Goal: Task Accomplishment & Management: Manage account settings

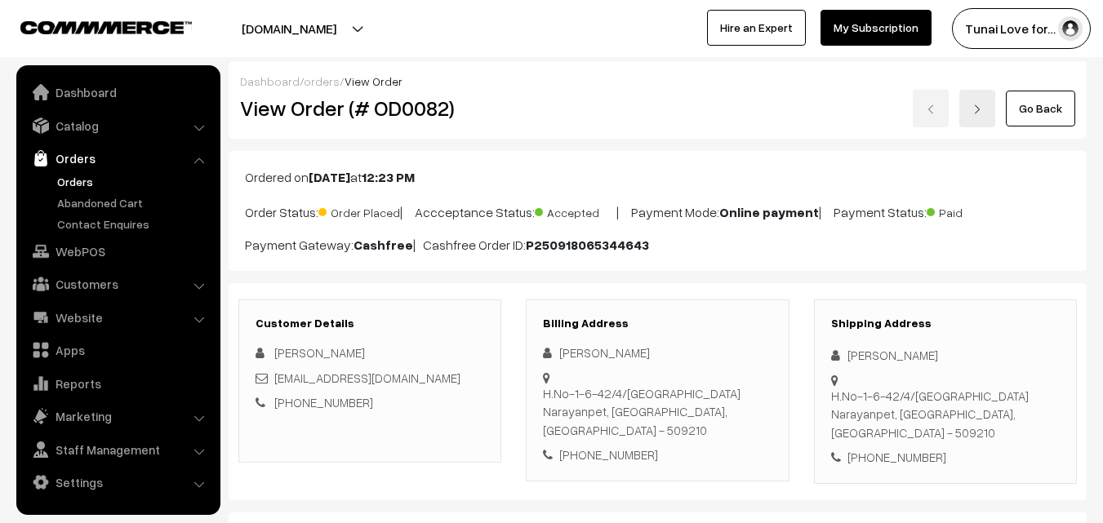
scroll to position [82, 0]
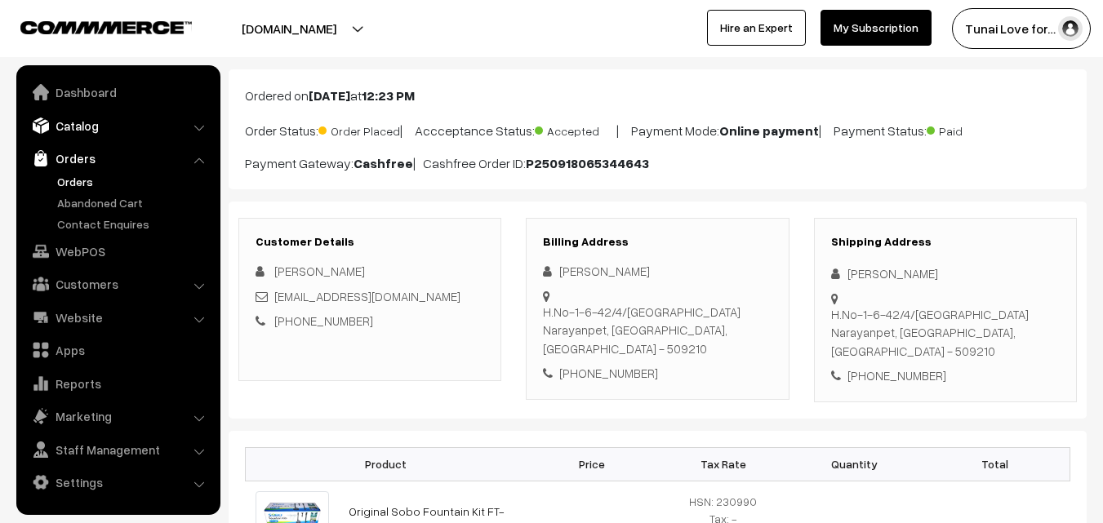
click at [82, 132] on link "Catalog" at bounding box center [117, 125] width 194 height 29
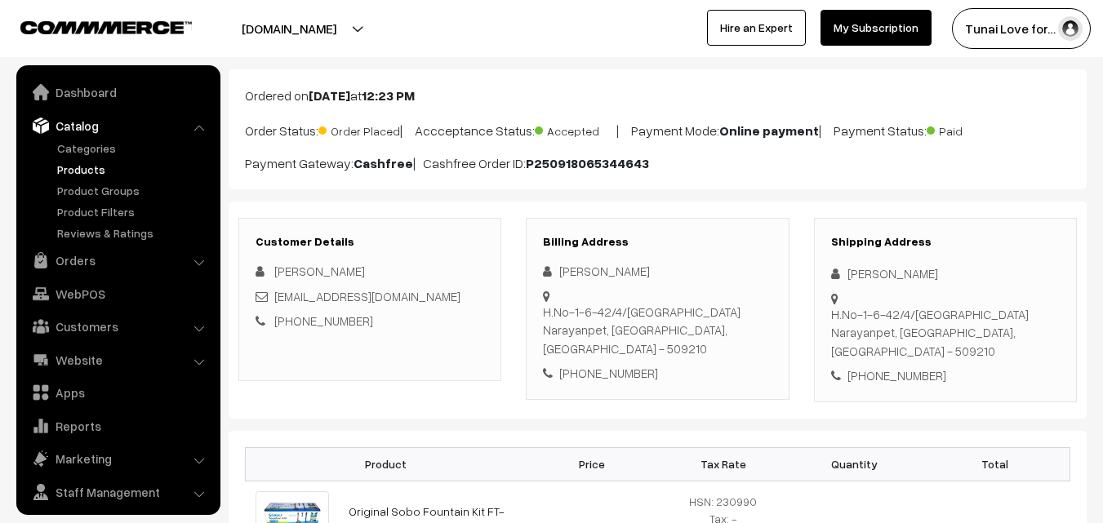
click at [76, 168] on link "Products" at bounding box center [134, 169] width 162 height 17
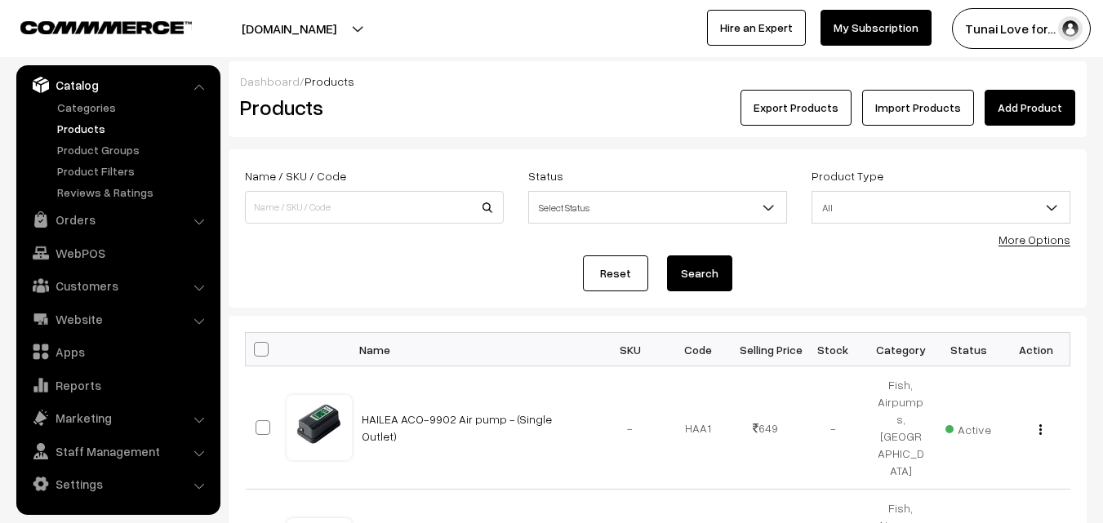
click at [773, 203] on b at bounding box center [768, 207] width 16 height 16
click at [408, 257] on div "Reset Search" at bounding box center [658, 274] width 826 height 36
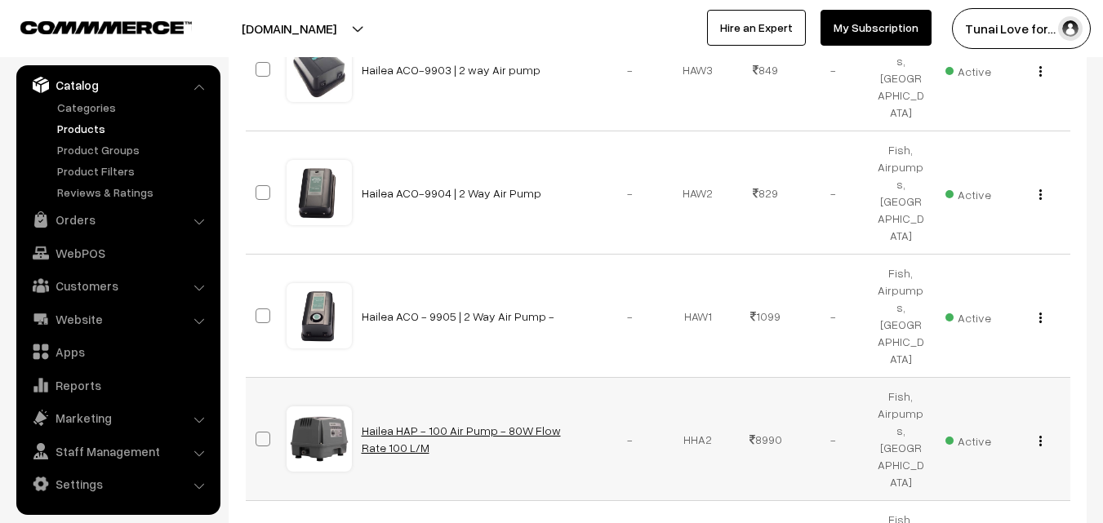
scroll to position [490, 0]
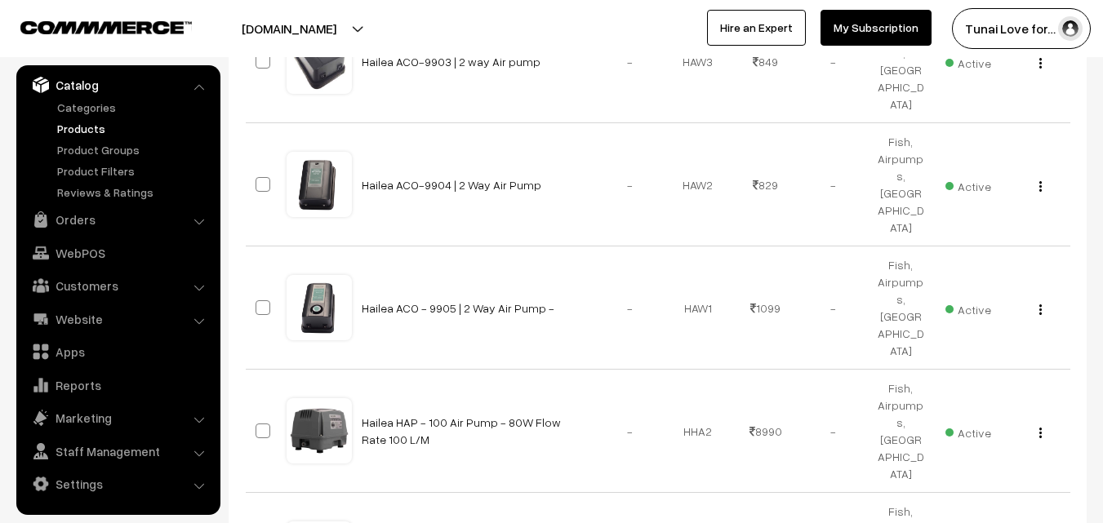
click at [90, 131] on link "Products" at bounding box center [134, 128] width 162 height 17
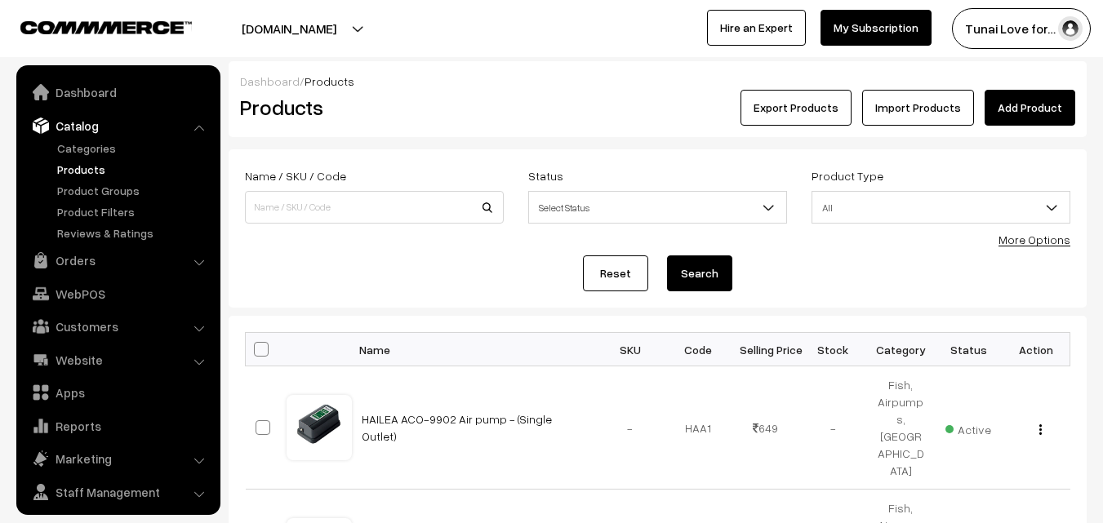
scroll to position [41, 0]
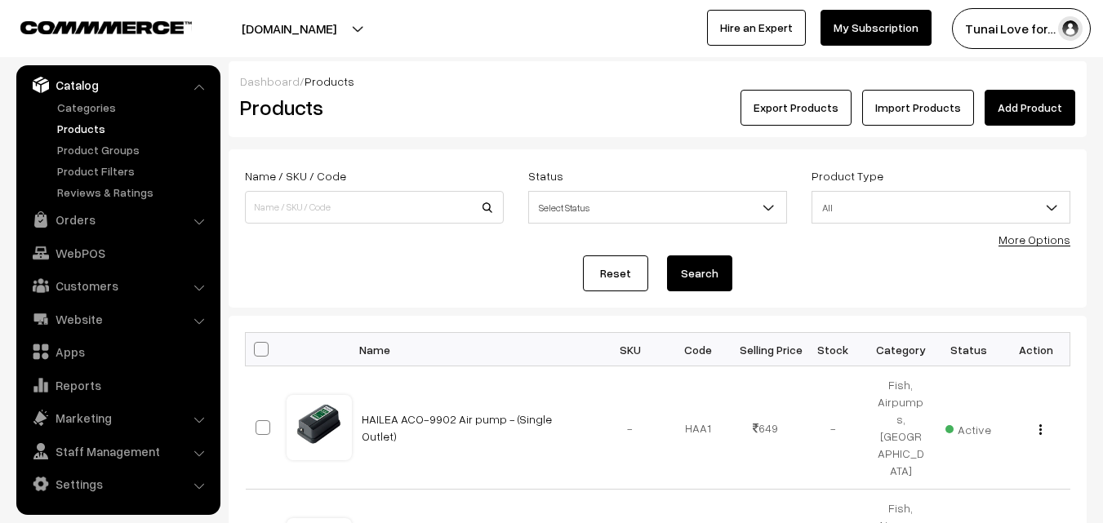
click at [533, 252] on form "Name / SKU / Code Status Select Status Active Inactive Select Status Product Ty…" at bounding box center [658, 228] width 858 height 158
click at [114, 156] on link "Product Groups" at bounding box center [134, 149] width 162 height 17
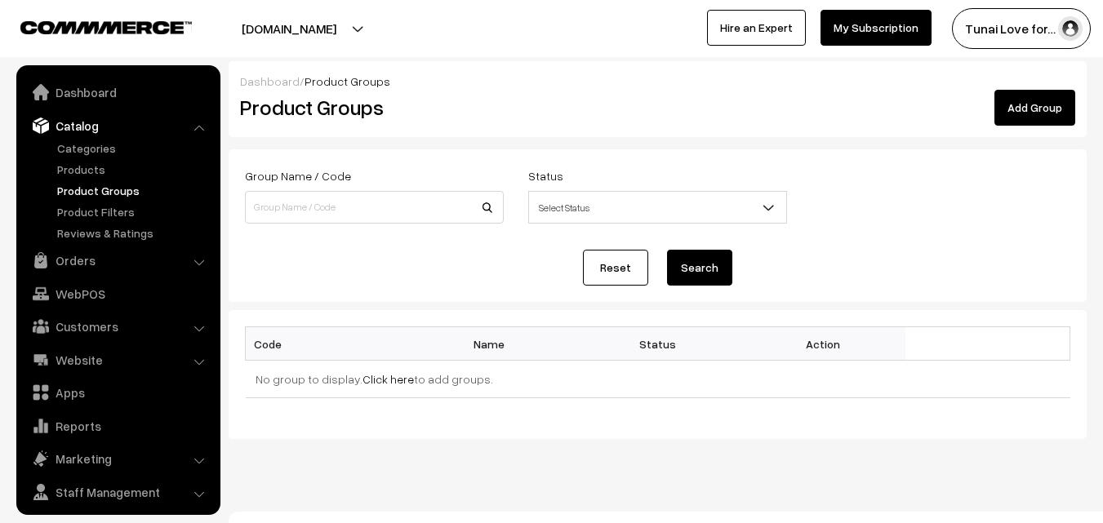
scroll to position [41, 0]
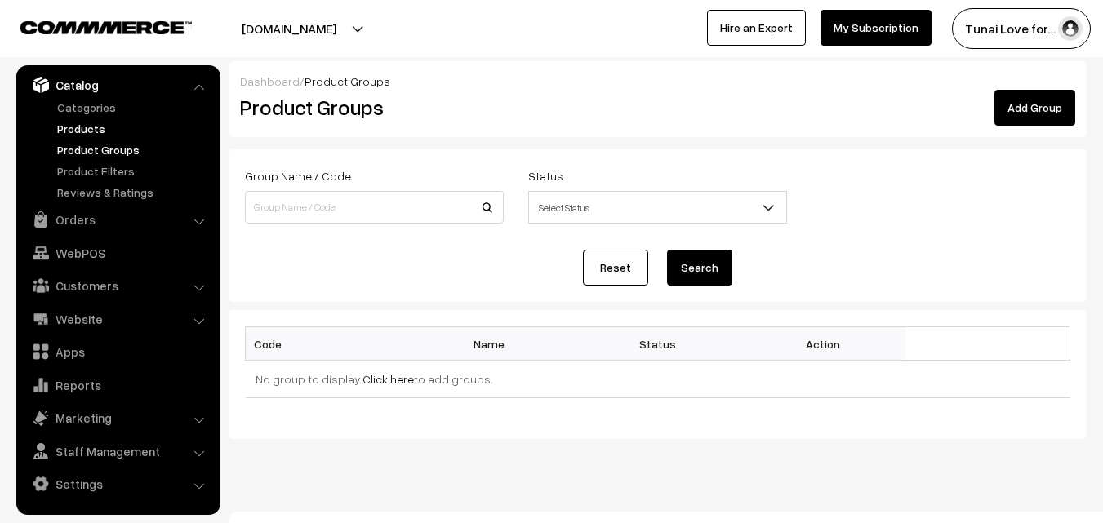
click at [77, 127] on link "Products" at bounding box center [134, 128] width 162 height 17
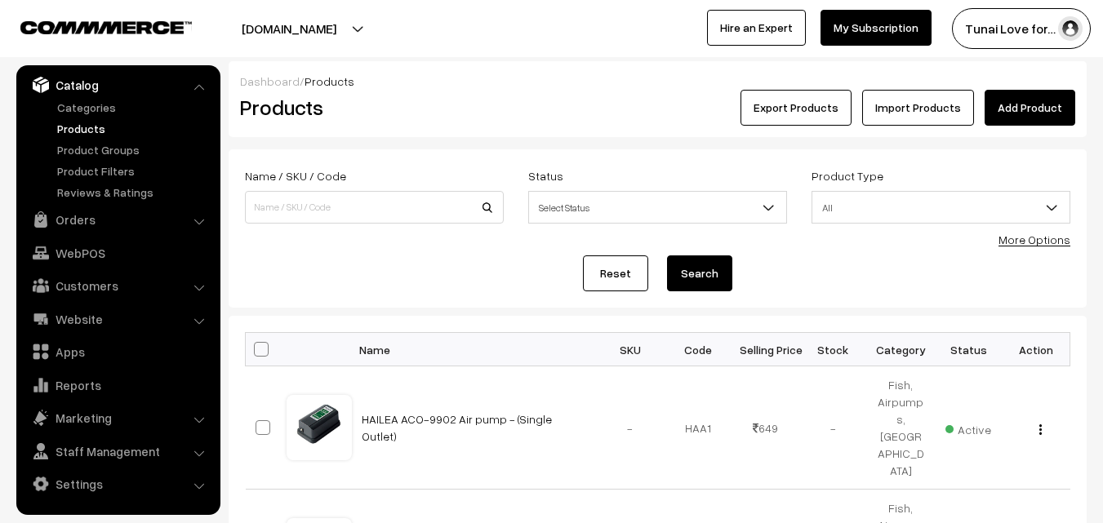
click at [1059, 238] on link "More Options" at bounding box center [1035, 240] width 72 height 14
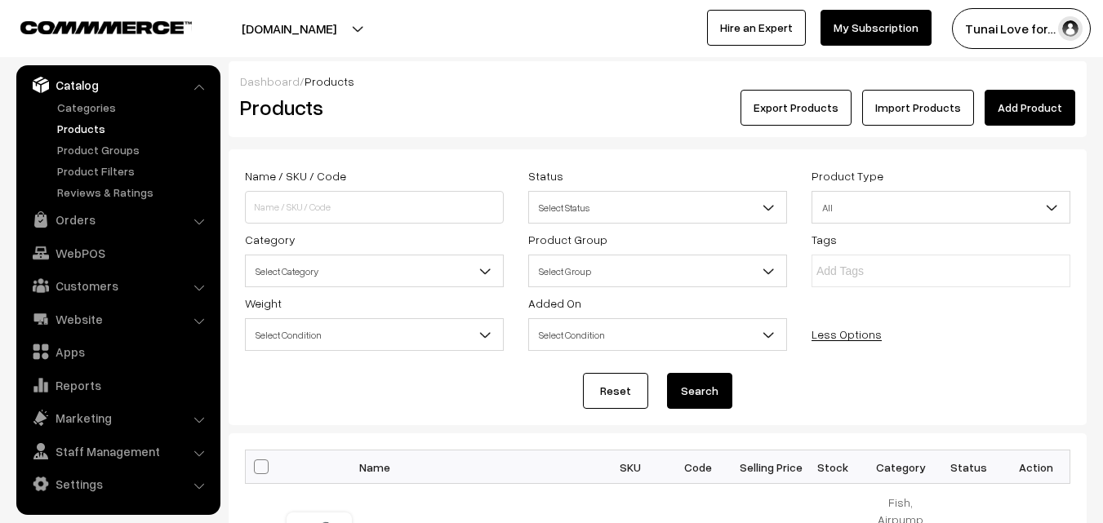
click at [454, 275] on span "Select Category" at bounding box center [374, 271] width 257 height 29
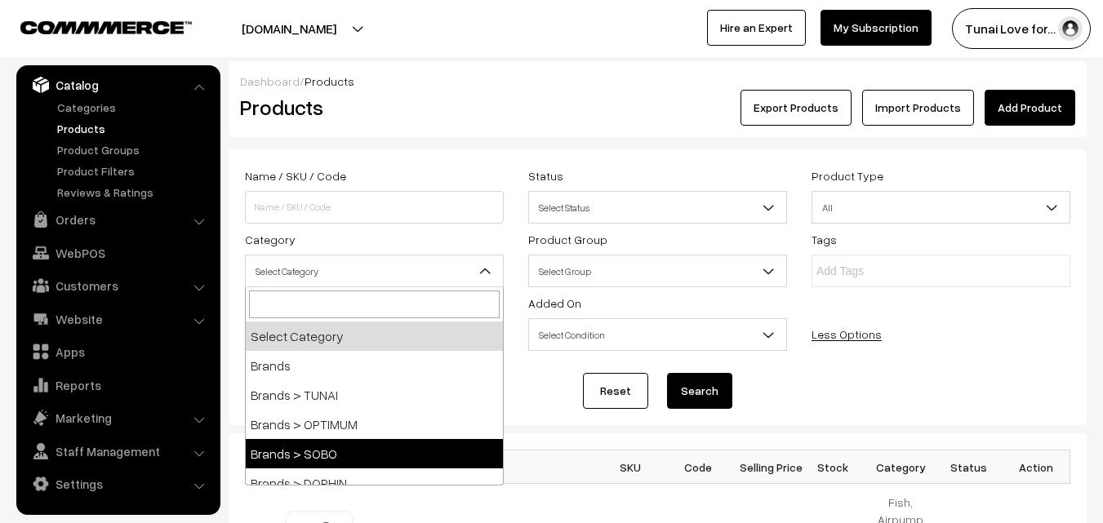
select select "37"
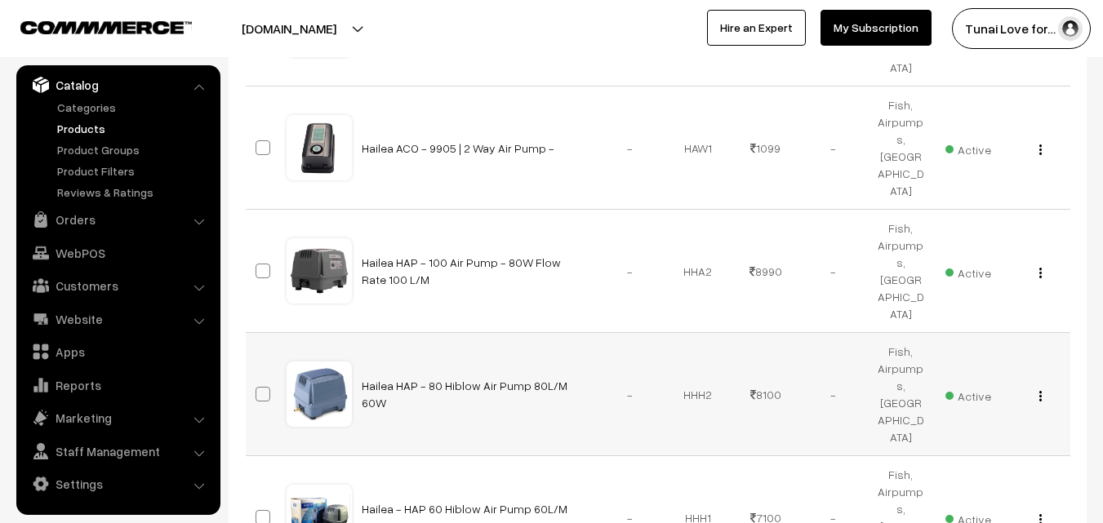
scroll to position [1026, 0]
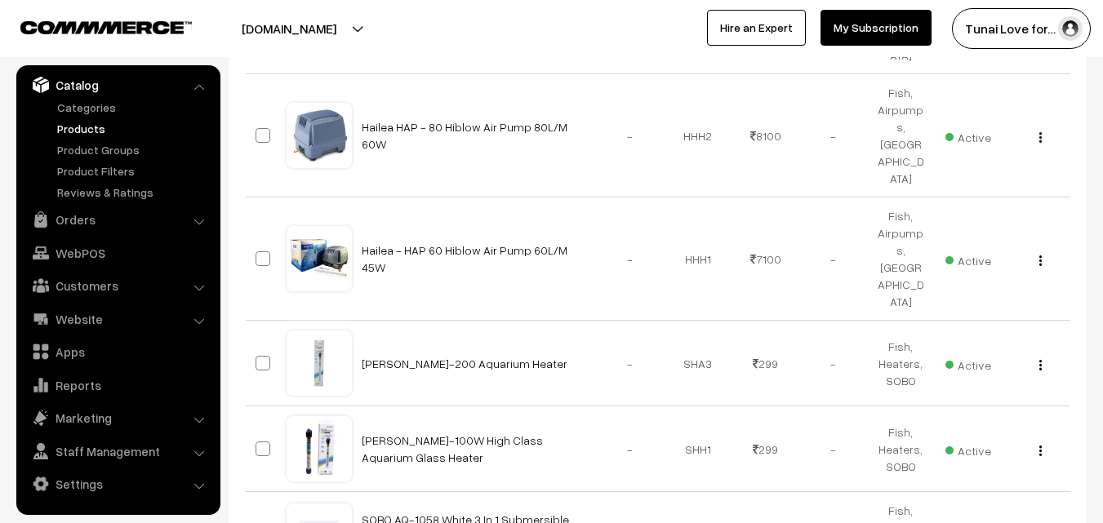
select select "100"
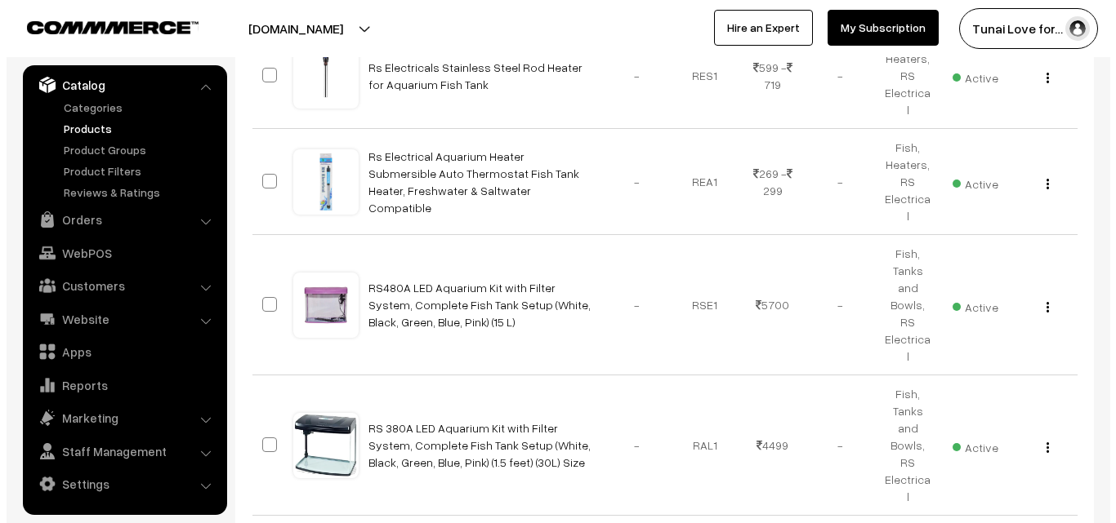
scroll to position [5471, 0]
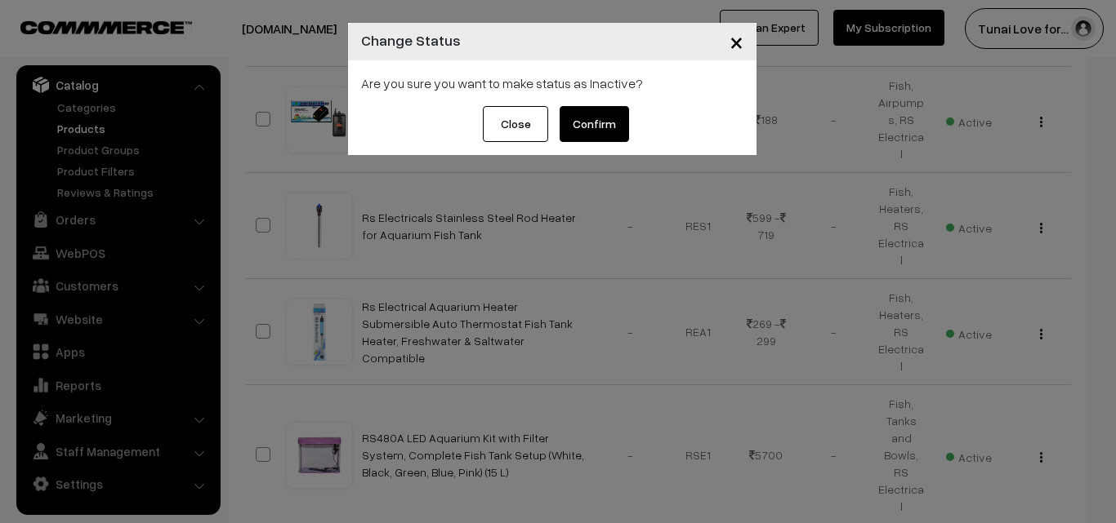
click at [612, 127] on button "Confirm" at bounding box center [593, 124] width 69 height 36
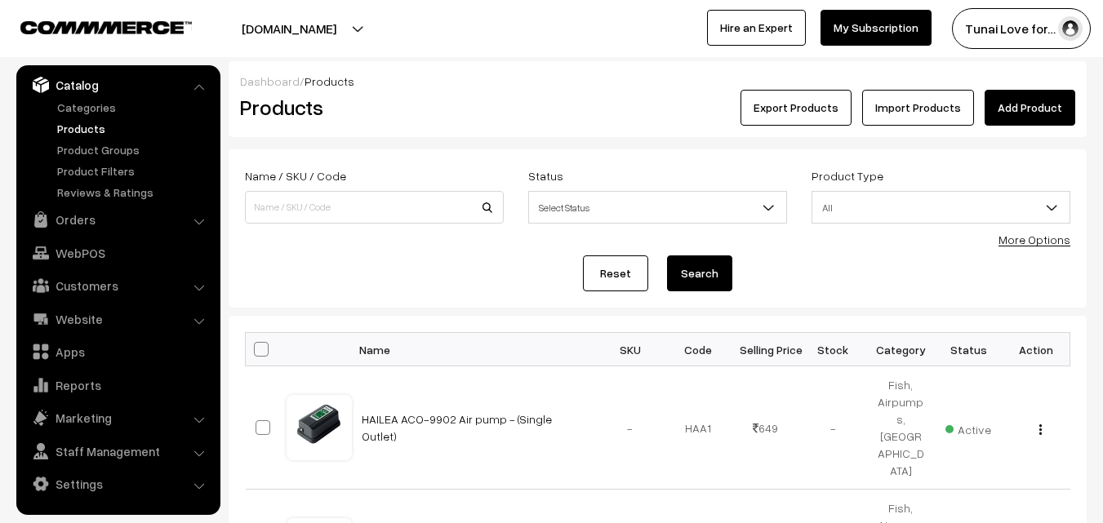
click at [1009, 239] on link "More Options" at bounding box center [1035, 240] width 72 height 14
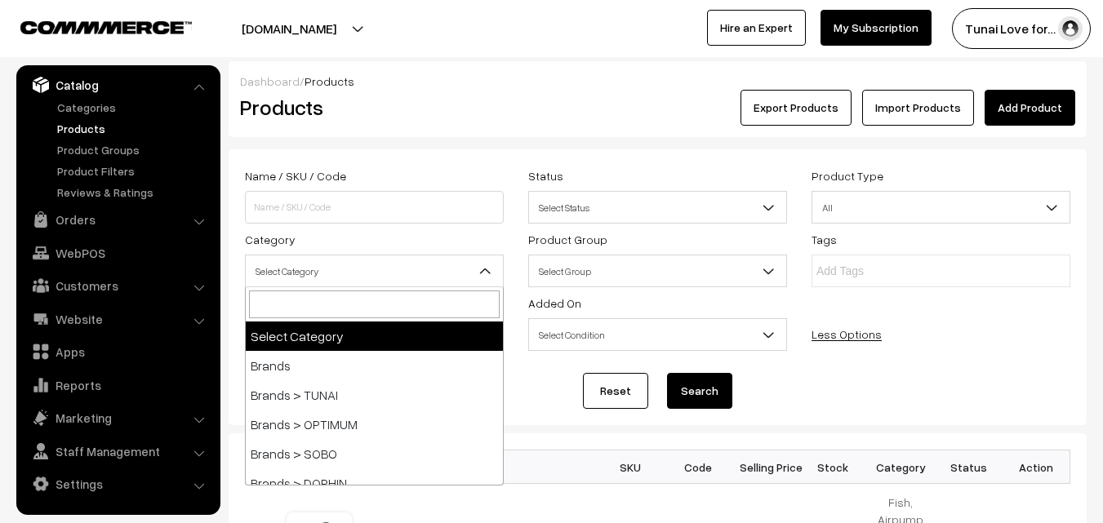
click at [460, 269] on span "Select Category" at bounding box center [374, 271] width 257 height 29
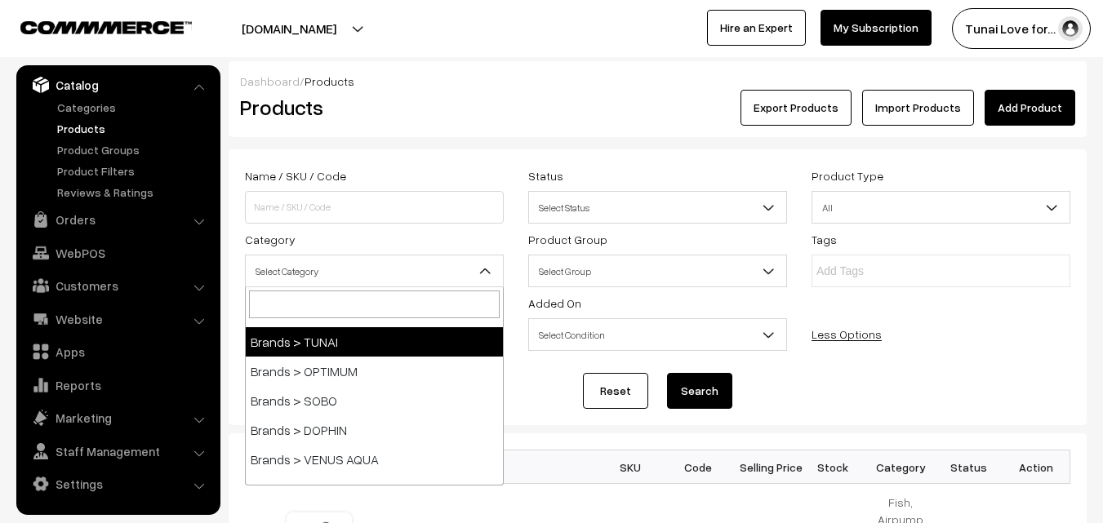
scroll to position [82, 0]
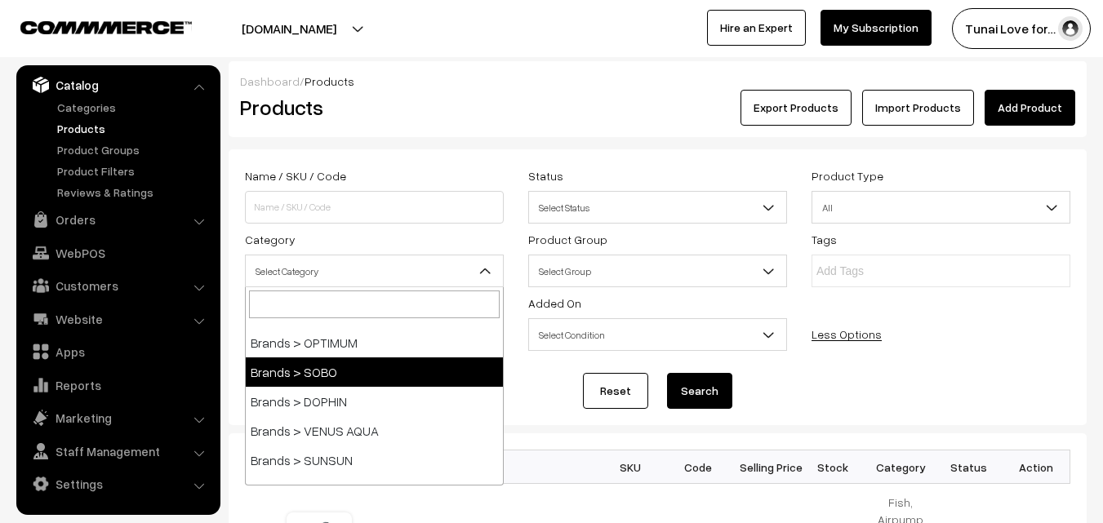
select select "37"
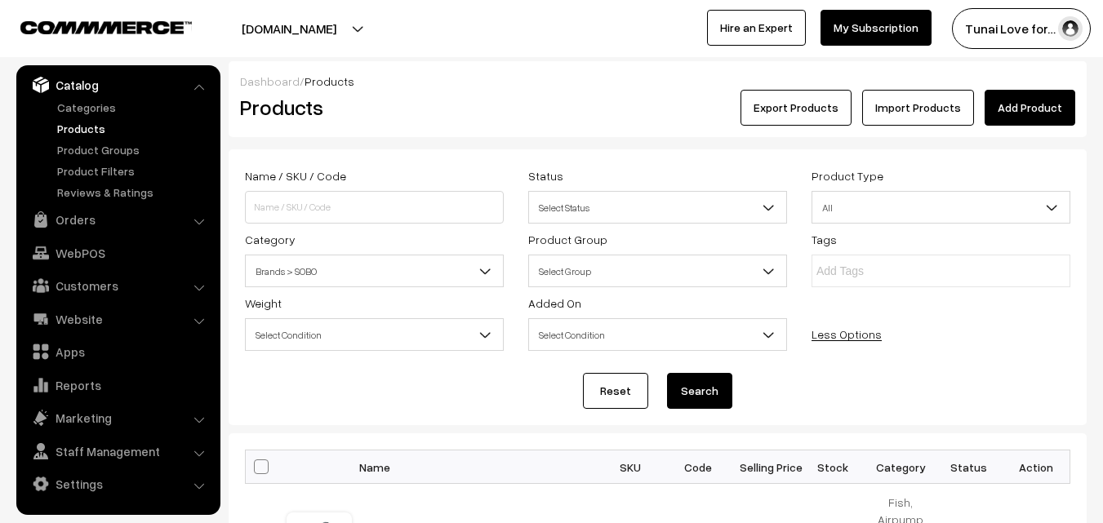
click at [696, 392] on button "Search" at bounding box center [699, 391] width 65 height 36
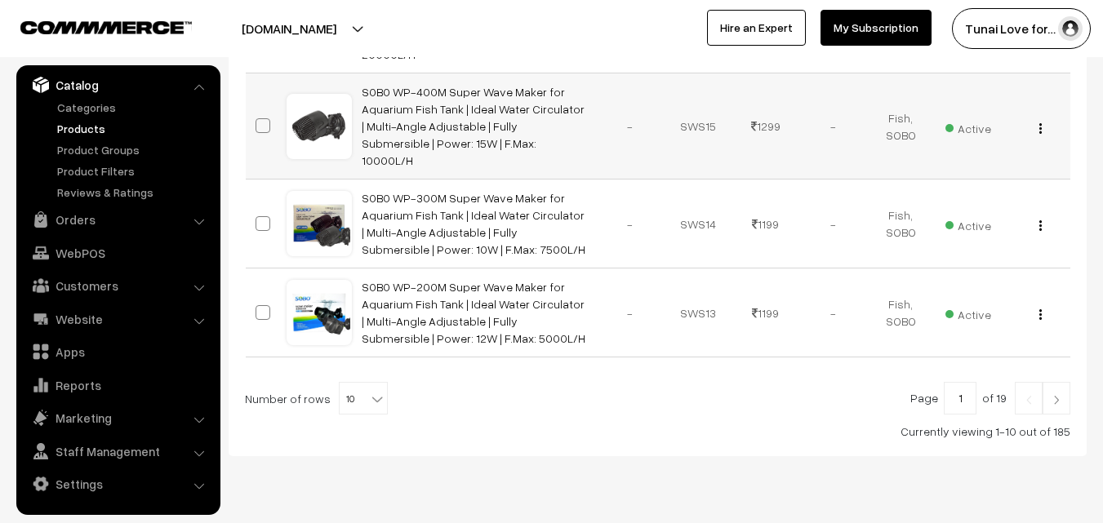
scroll to position [1049, 0]
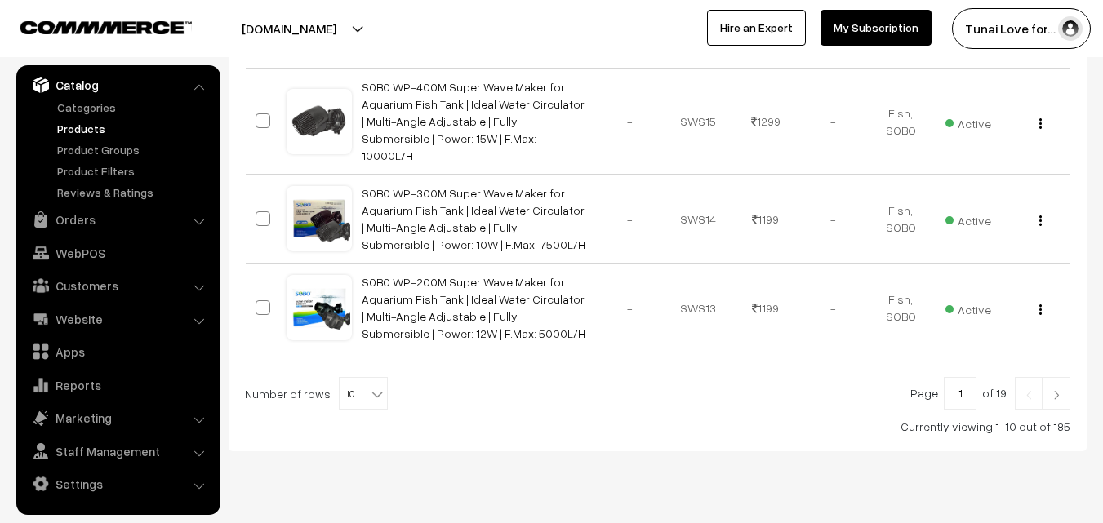
click at [369, 386] on b at bounding box center [377, 394] width 16 height 16
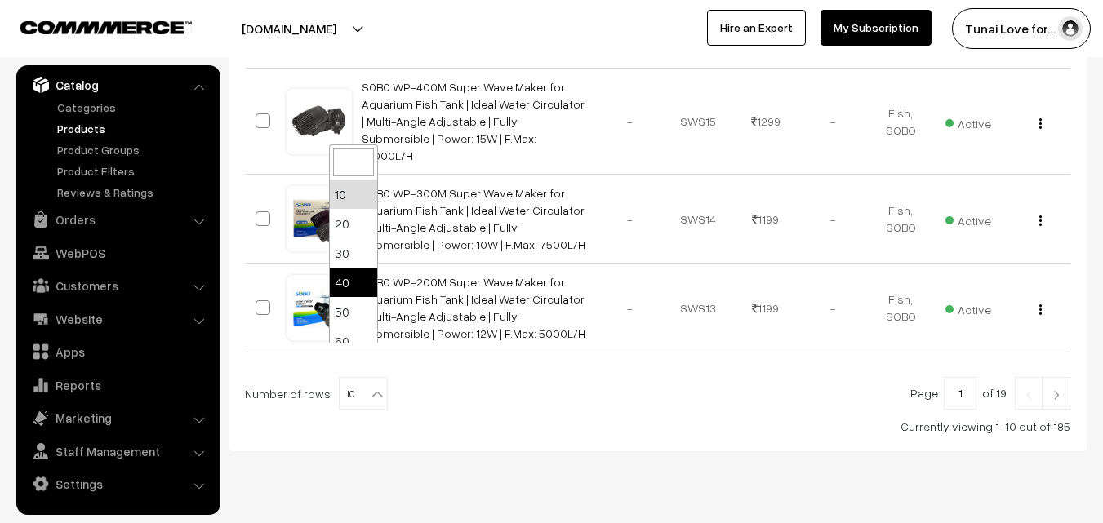
scroll to position [131, 0]
select select "100"
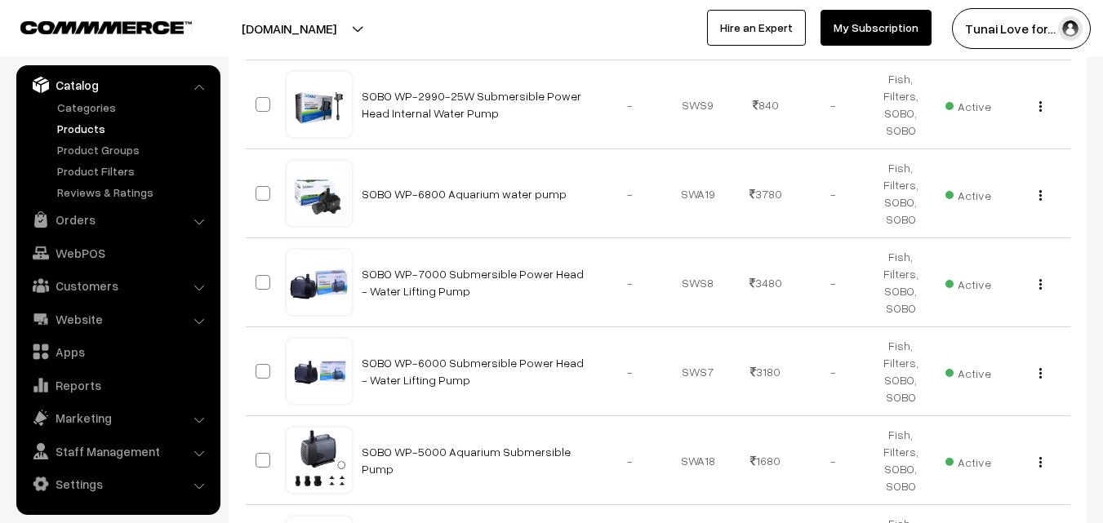
scroll to position [5145, 0]
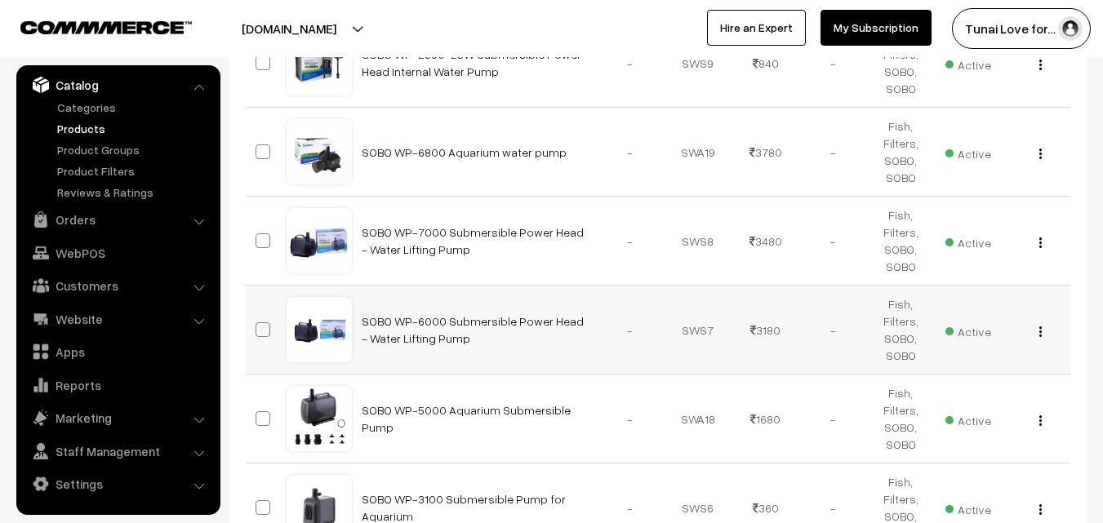
click at [1042, 325] on button "button" at bounding box center [1041, 331] width 4 height 13
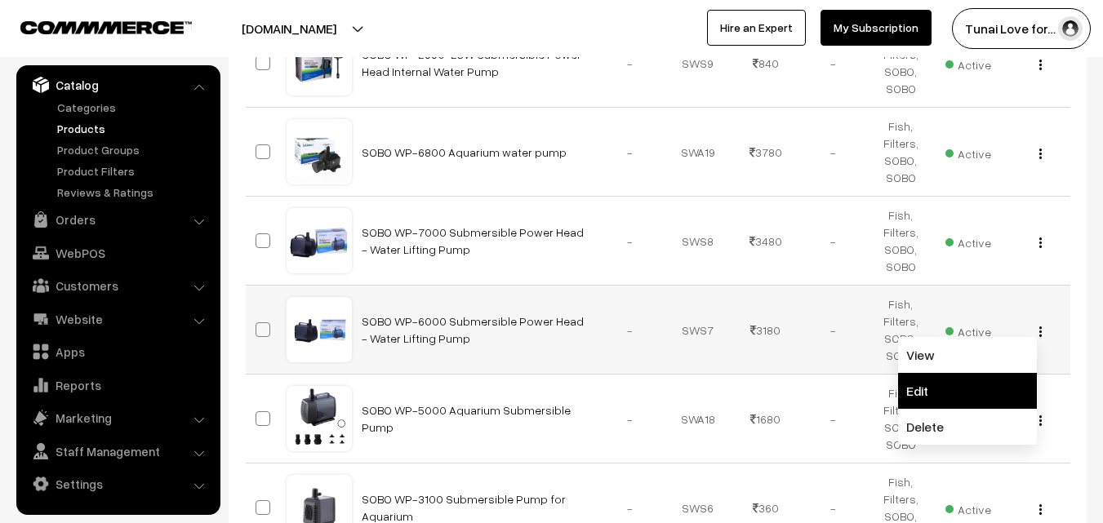
click at [932, 373] on link "Edit" at bounding box center [967, 391] width 139 height 36
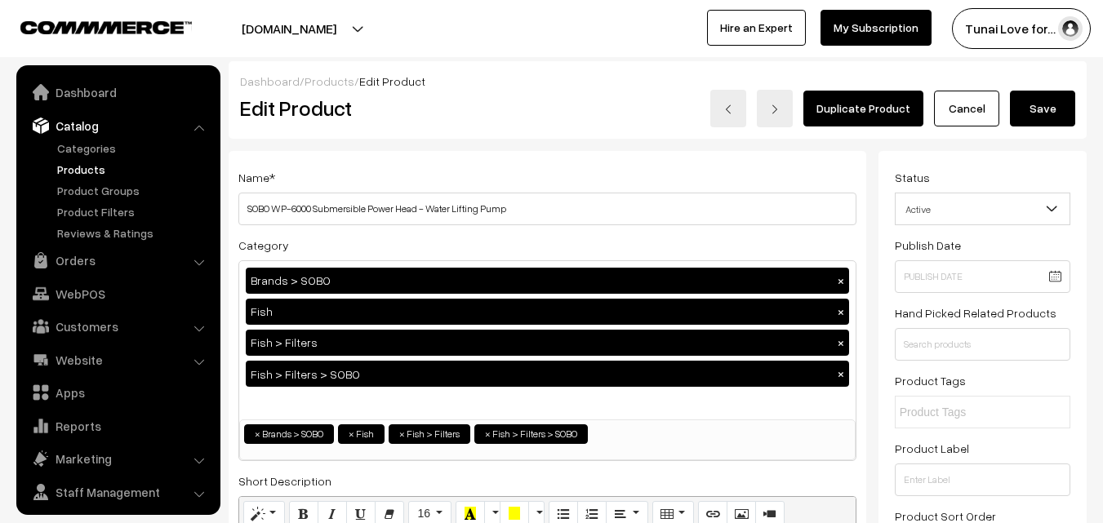
scroll to position [41, 0]
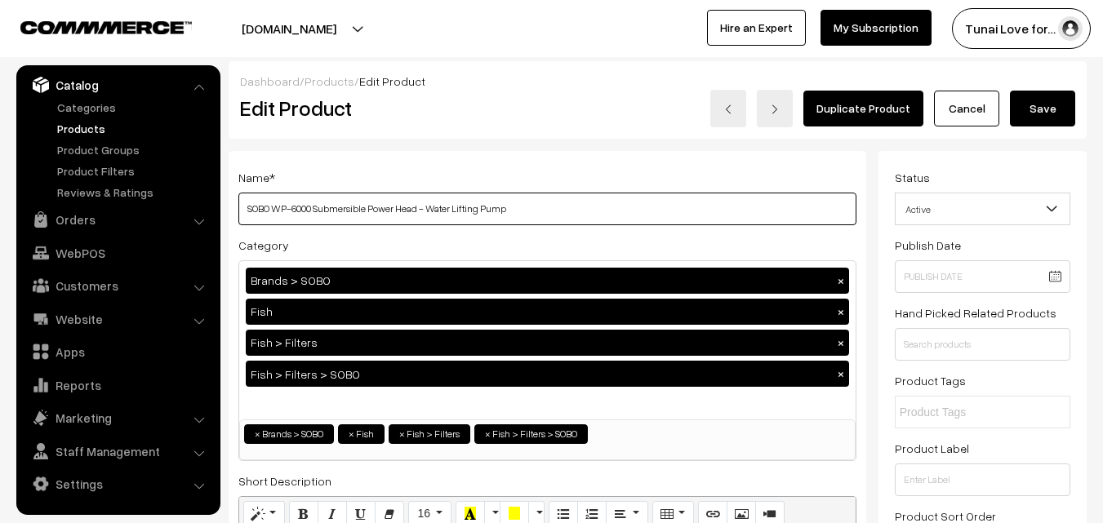
click at [523, 208] on input "SOBO WP-6000 Submersible Power Head - Water Lifting Pump" at bounding box center [547, 209] width 618 height 33
paste input "85W - F.Max 4500 L/H"
click at [507, 209] on input "SOBO WP-6000 Submersible Power Head - Water Lifting Pump 85W - F.Max 4500 L/H" at bounding box center [547, 209] width 618 height 33
type input "SOBO WP-6000 Submersible Power Head - Water Lifting Pump - 85W - F.Max 4500 L/H"
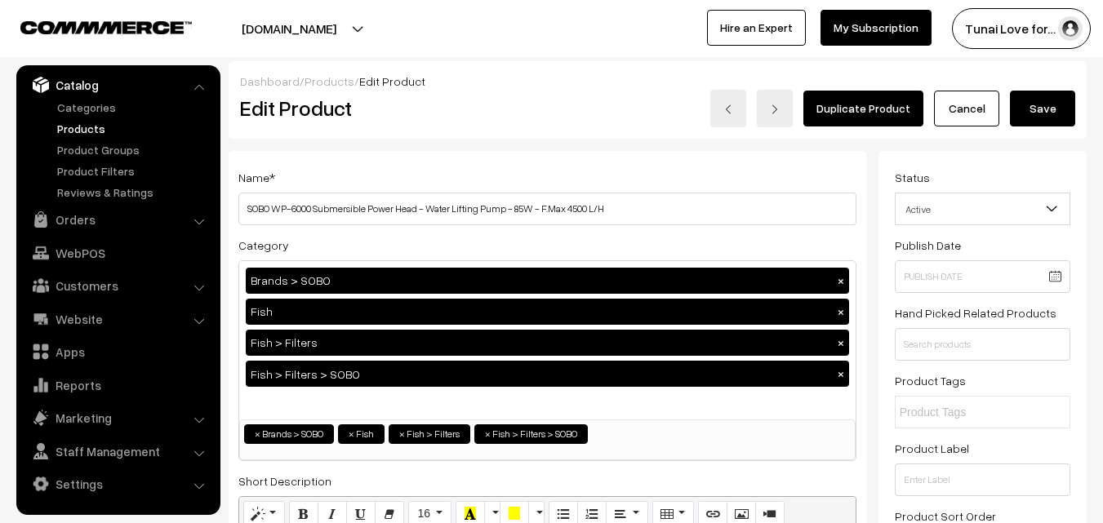
click at [1049, 118] on button "Save" at bounding box center [1042, 109] width 65 height 36
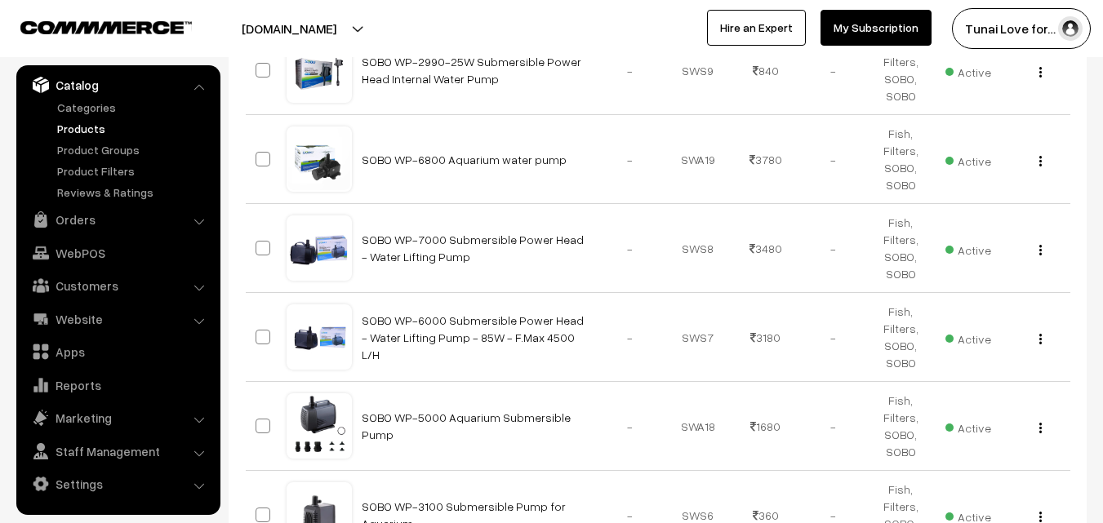
scroll to position [5226, 0]
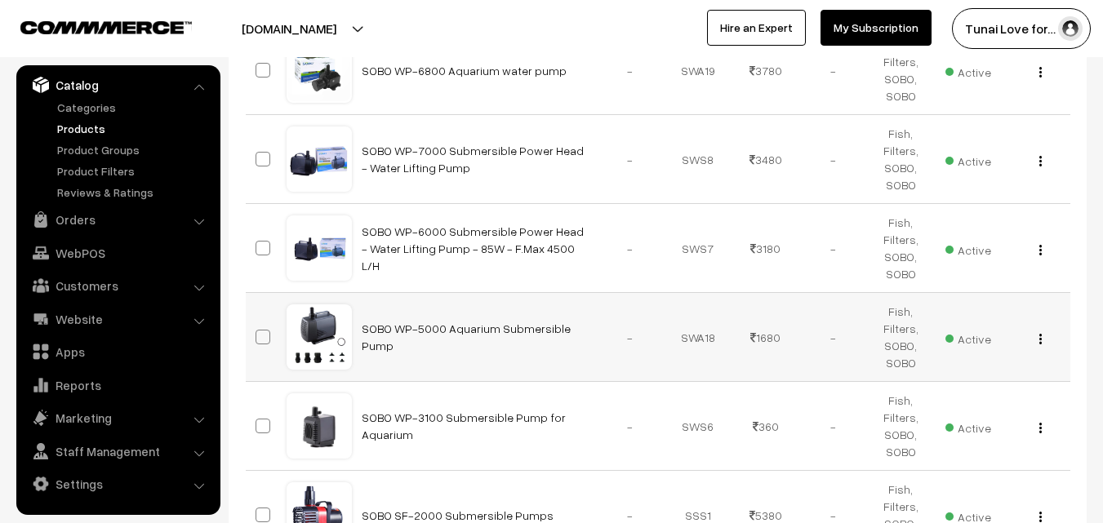
click at [1040, 334] on img "button" at bounding box center [1041, 339] width 2 height 11
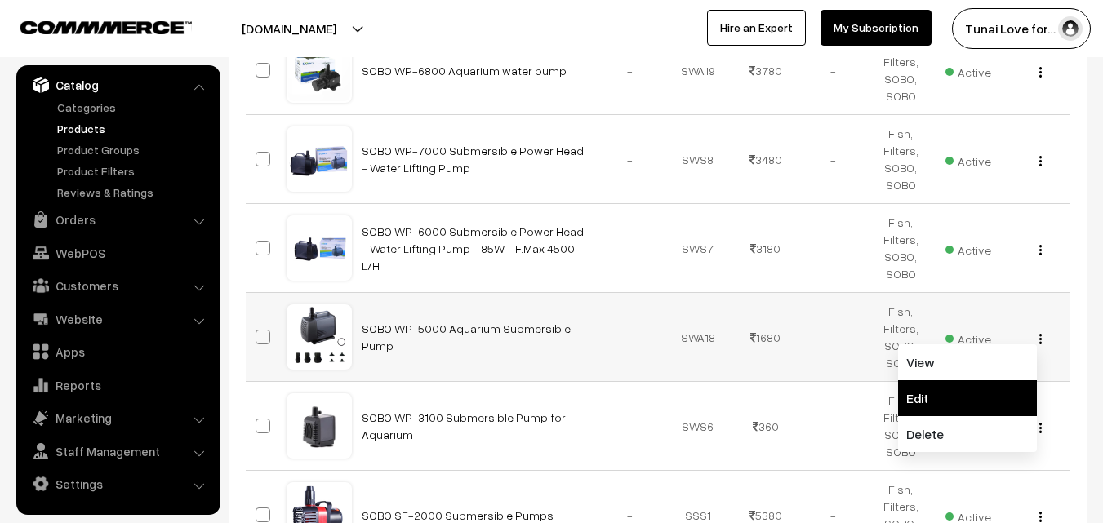
click at [917, 381] on link "Edit" at bounding box center [967, 399] width 139 height 36
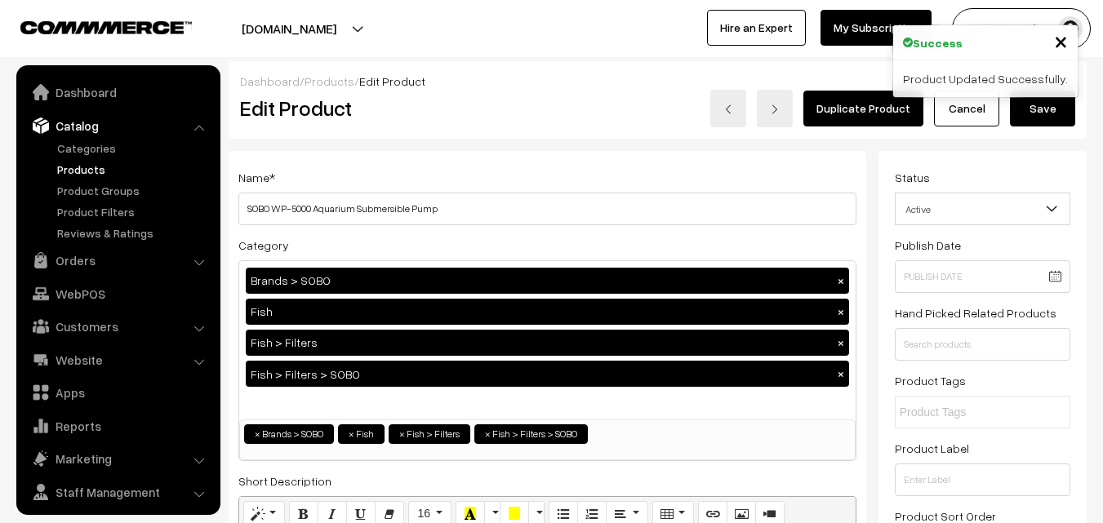
scroll to position [41, 0]
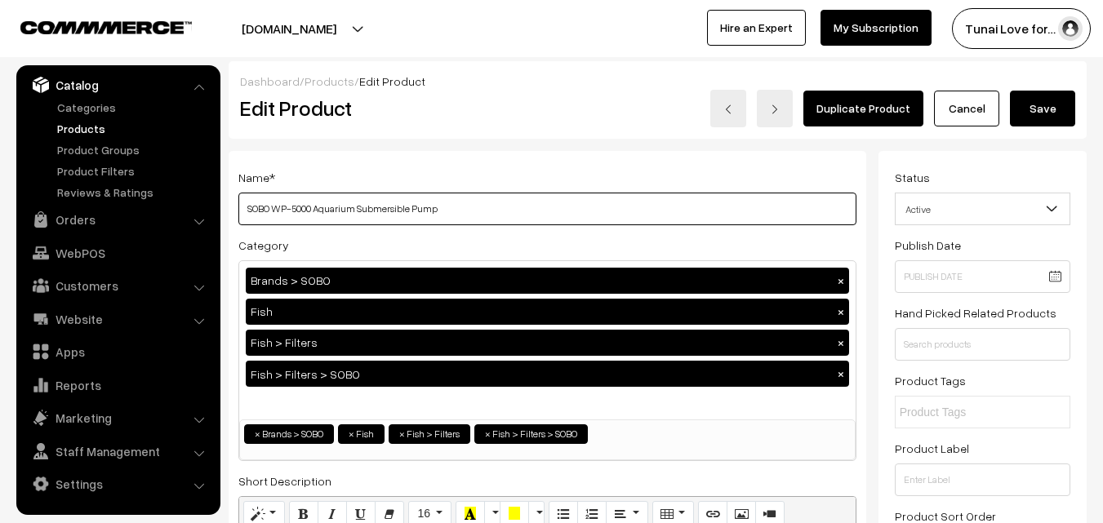
click at [456, 208] on input "SOBO WP-5000 Aquarium Submersible Pump" at bounding box center [547, 209] width 618 height 33
paste input "| Power : 60W | Output : 3000 L/H | H.max : 3.0M"
type input "SOBO WP-5000 Aquarium Submersible Pump | Power : 60W | Output : 3000 L/H | H.ma…"
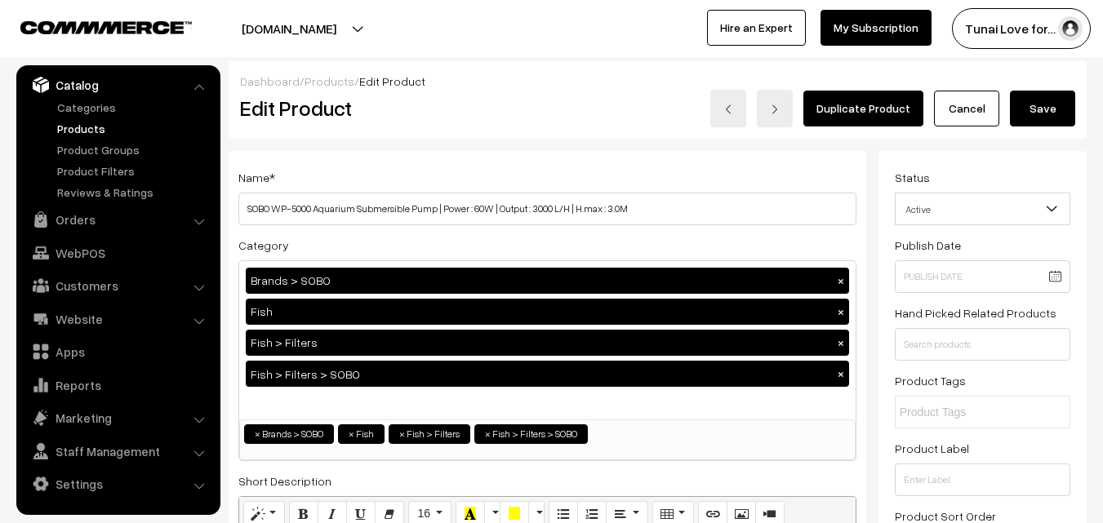
click at [1043, 106] on button "Save" at bounding box center [1042, 109] width 65 height 36
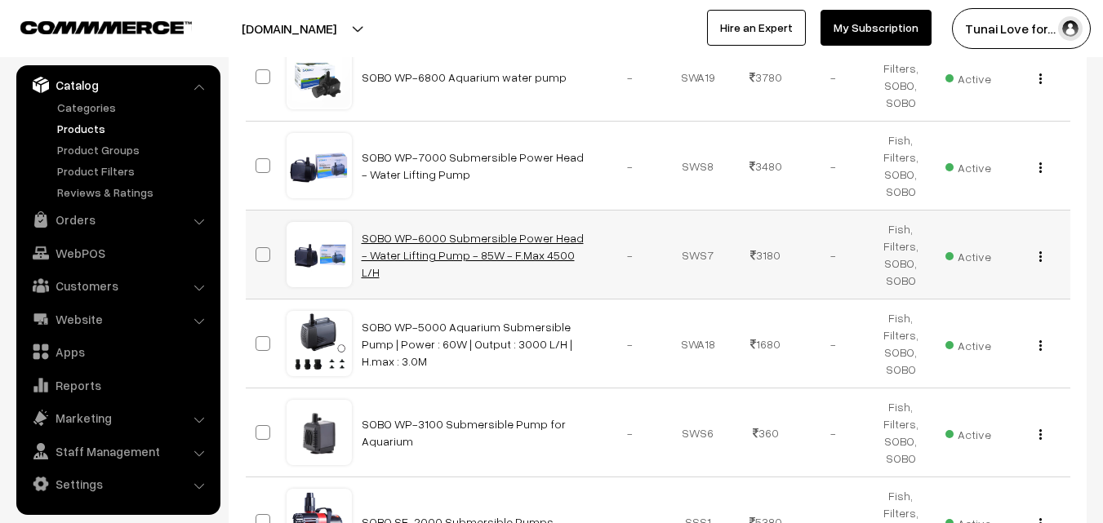
scroll to position [5226, 0]
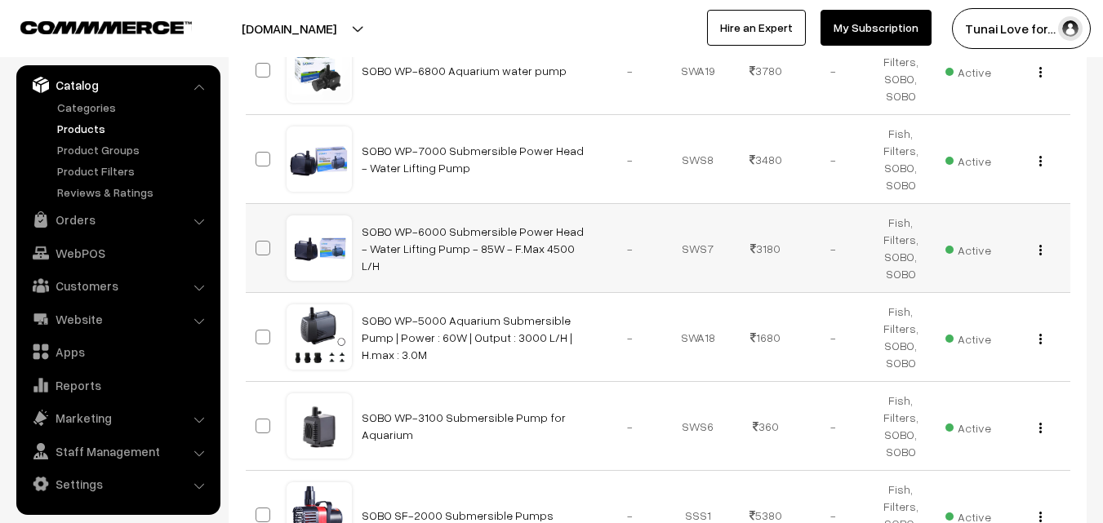
click at [1040, 245] on img "button" at bounding box center [1041, 250] width 2 height 11
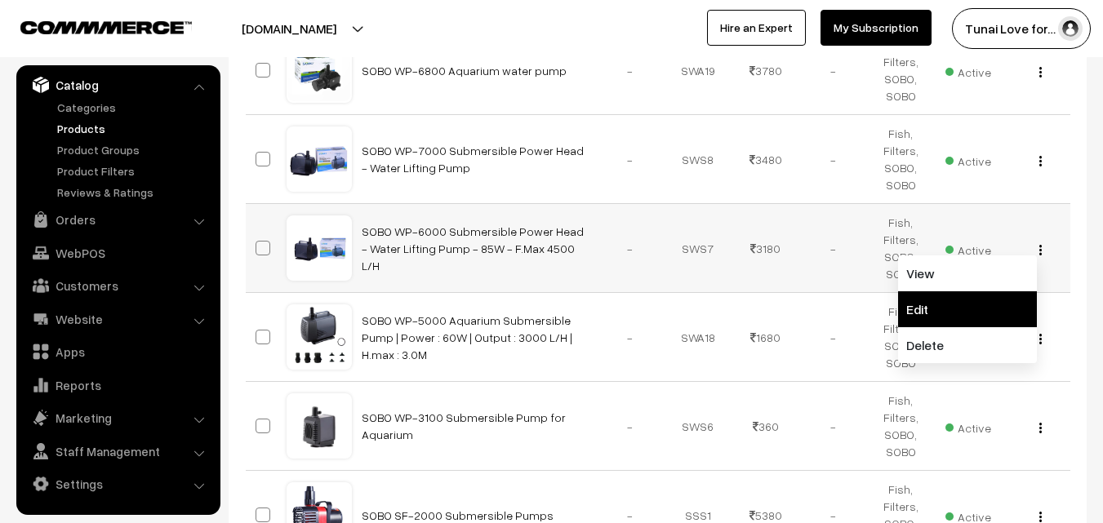
click at [929, 292] on link "Edit" at bounding box center [967, 310] width 139 height 36
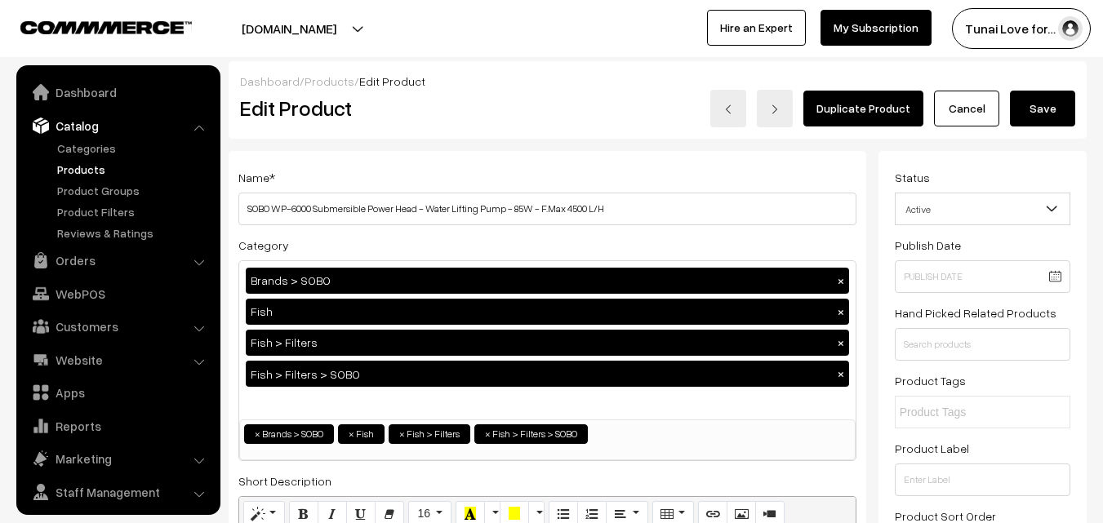
scroll to position [41, 0]
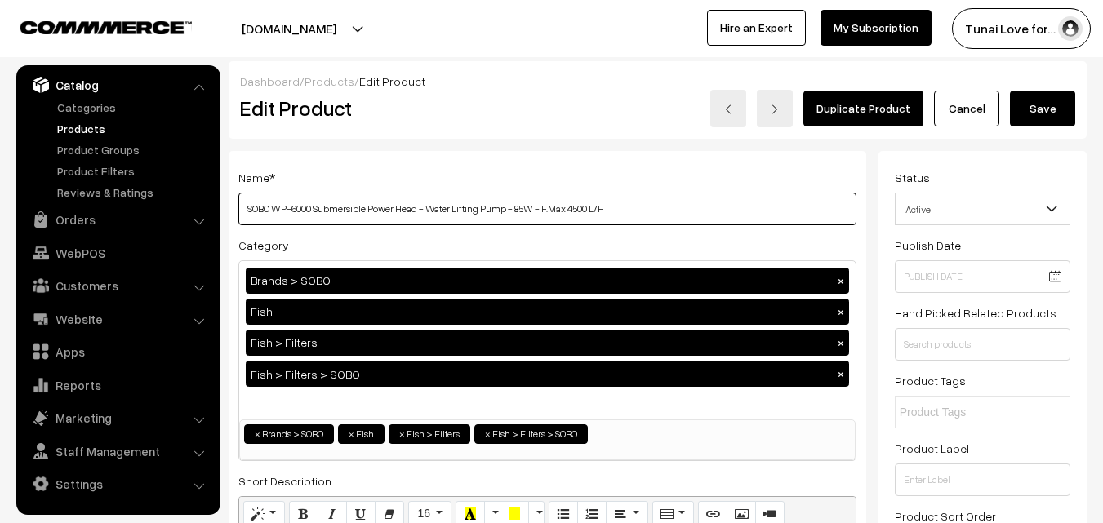
click at [514, 210] on input "SOBO WP-6000 Submersible Power Head - Water Lifting Pump - 85W - F.Max 4500 L/H" at bounding box center [547, 209] width 618 height 33
paste input "Power :"
type input "SOBO WP-6000 Submersible Power Head - Water Lifting Pump - Power : 85W - F.Max …"
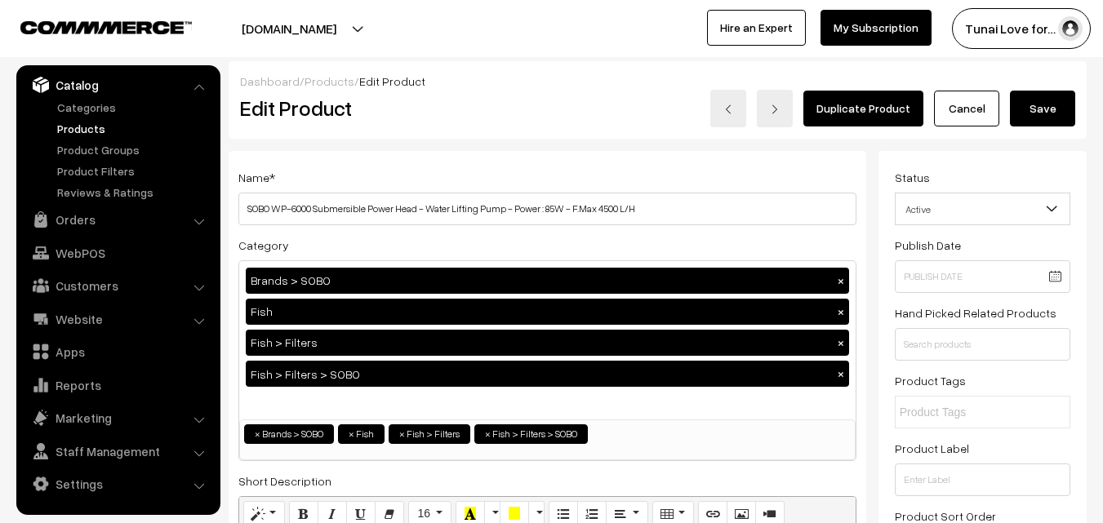
click at [1029, 112] on button "Save" at bounding box center [1042, 109] width 65 height 36
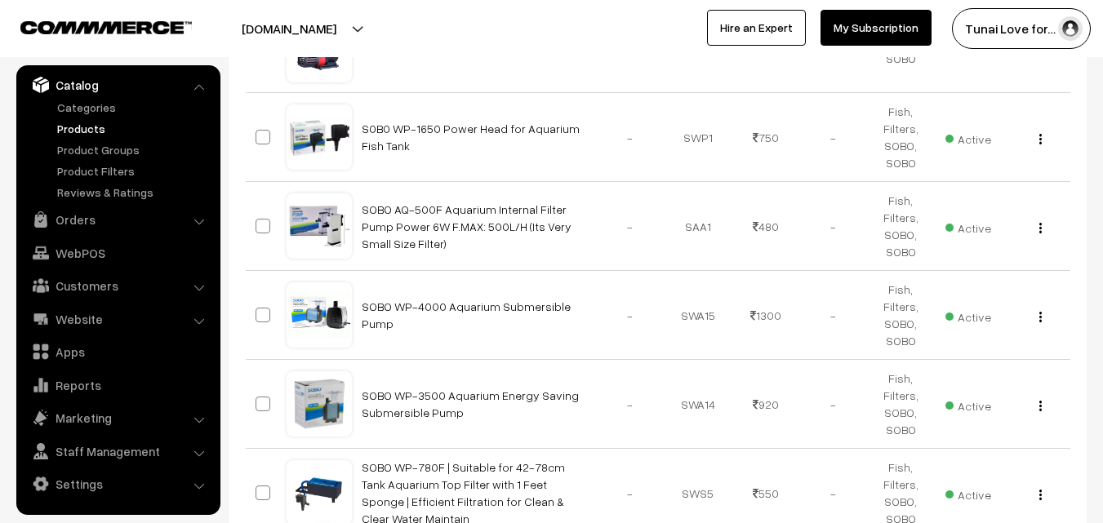
scroll to position [6778, 0]
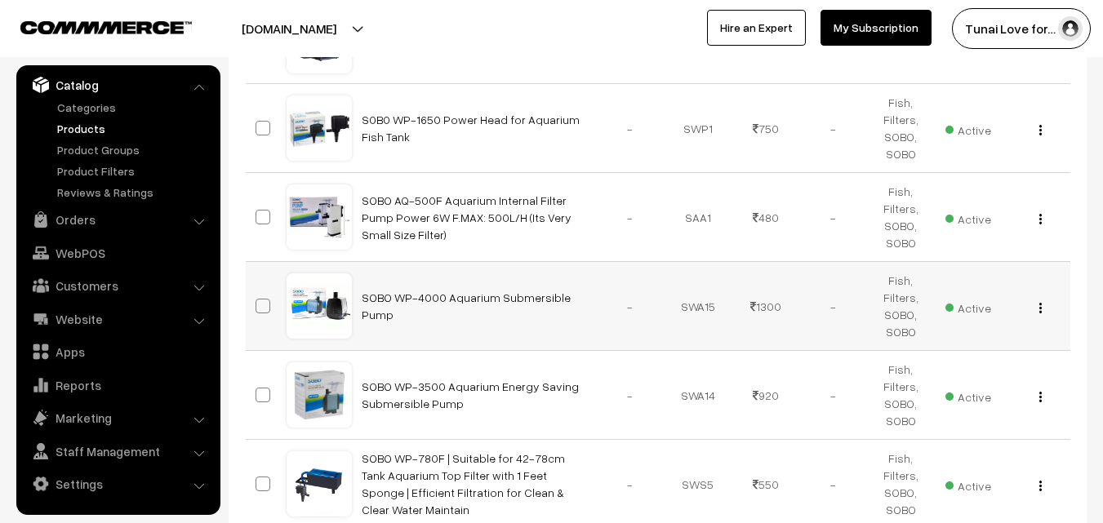
click at [1041, 303] on img "button" at bounding box center [1041, 308] width 2 height 11
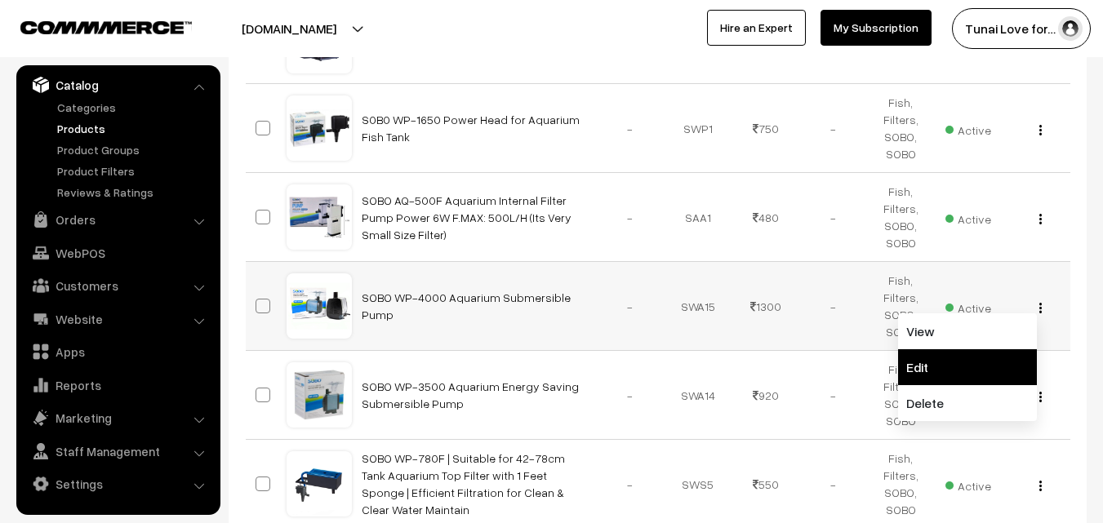
click at [922, 350] on link "Edit" at bounding box center [967, 368] width 139 height 36
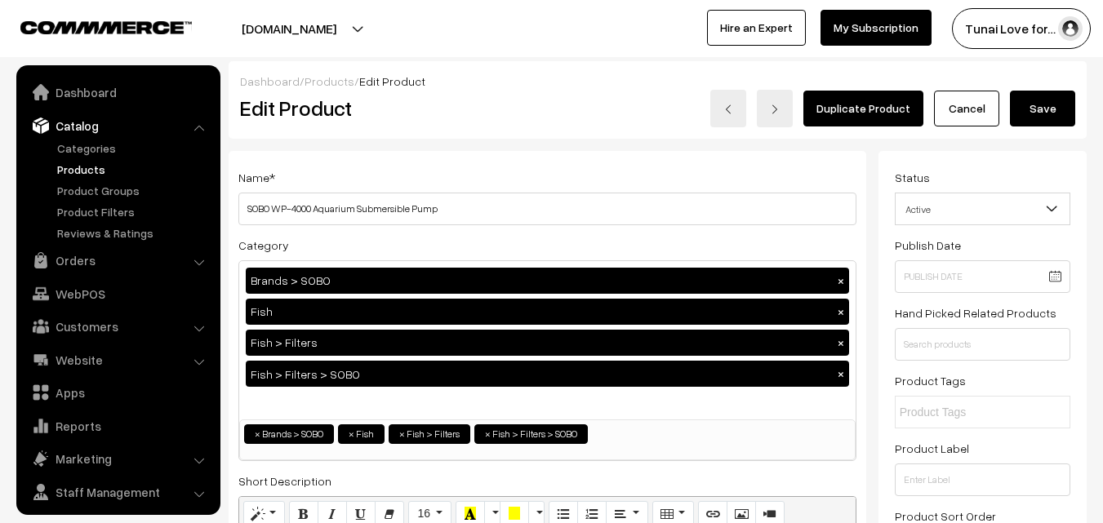
scroll to position [41, 0]
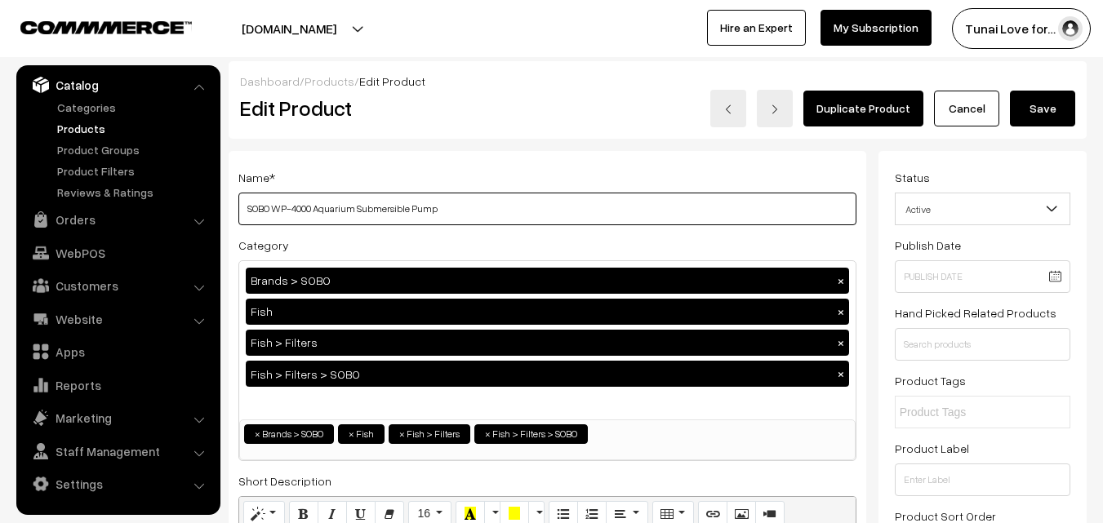
click at [456, 204] on input "SOBO WP-4000 Aquarium Submersible Pump" at bounding box center [547, 209] width 618 height 33
paste input "AC 220 - 240V, 50/60 Hz, 40W, H. Max: 2M, F. Max: 2000L/H"
type input "SOBO WP-4000 Aquarium Submersible Pump (AC 220 - 240V, 50/60 Hz, 40W, H. Max: 2…"
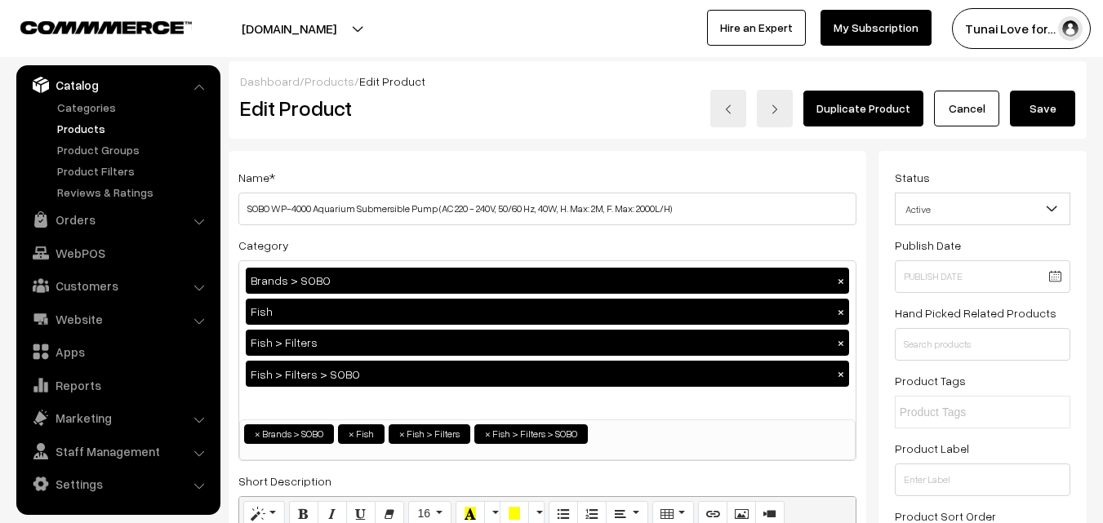
click at [1046, 116] on button "Save" at bounding box center [1042, 109] width 65 height 36
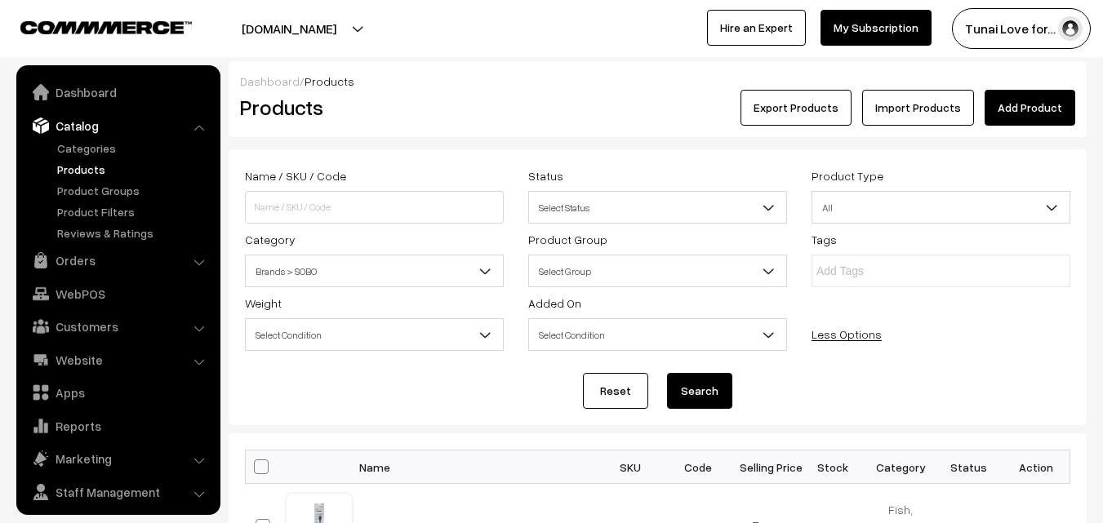
scroll to position [41, 0]
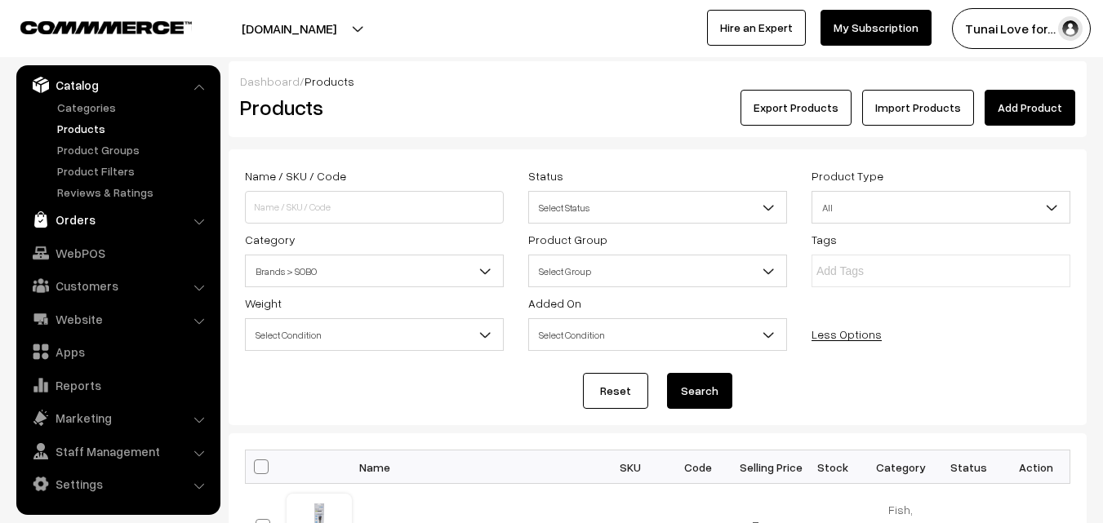
click at [79, 221] on link "Orders" at bounding box center [117, 219] width 194 height 29
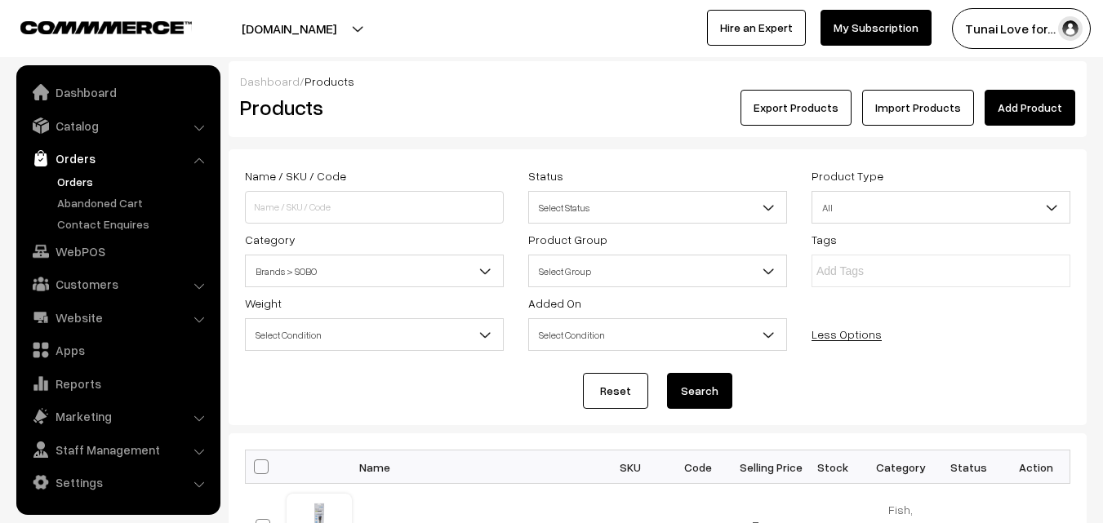
click at [82, 180] on link "Orders" at bounding box center [134, 181] width 162 height 17
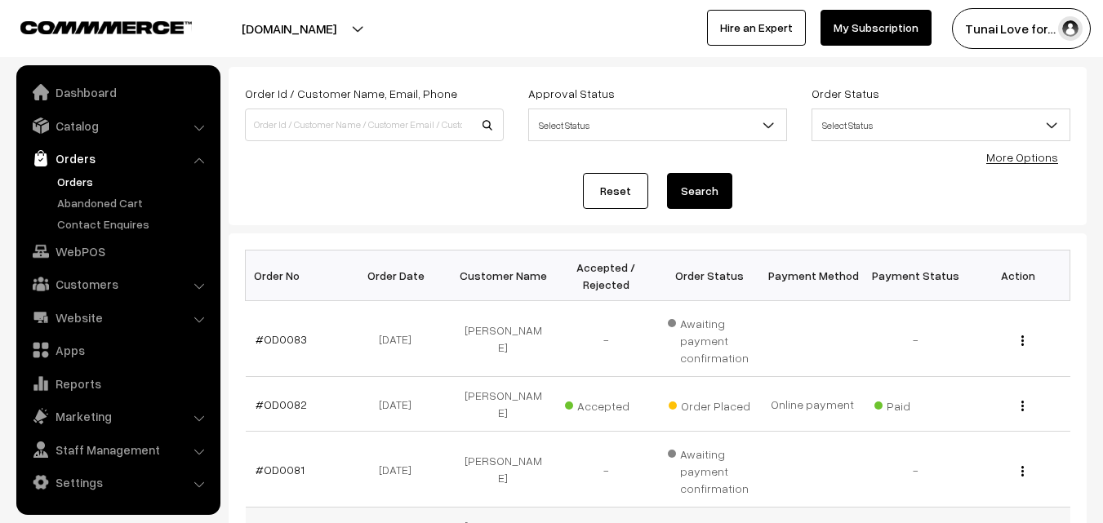
scroll to position [82, 0]
click at [289, 339] on link "#OD0083" at bounding box center [281, 340] width 51 height 14
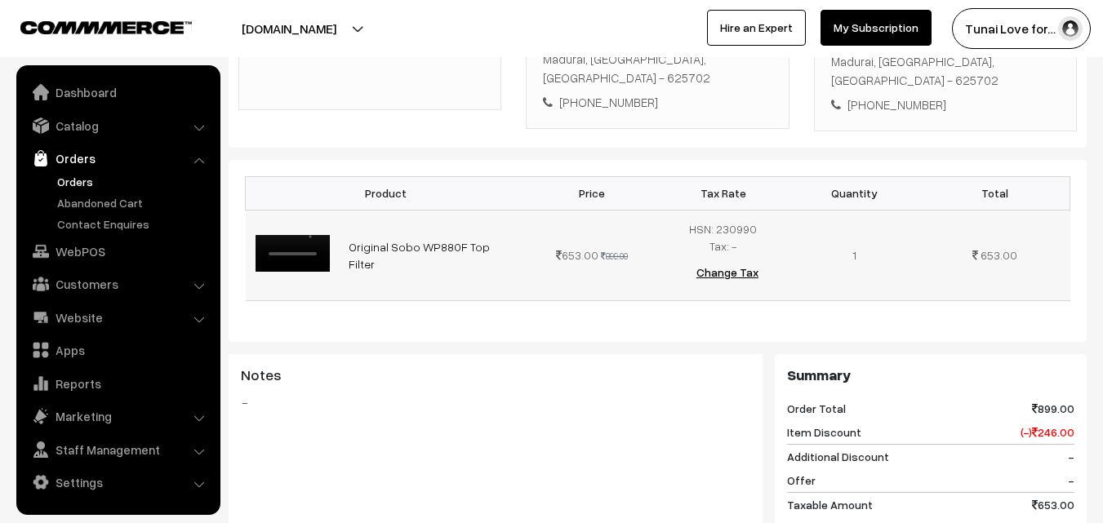
scroll to position [261, 0]
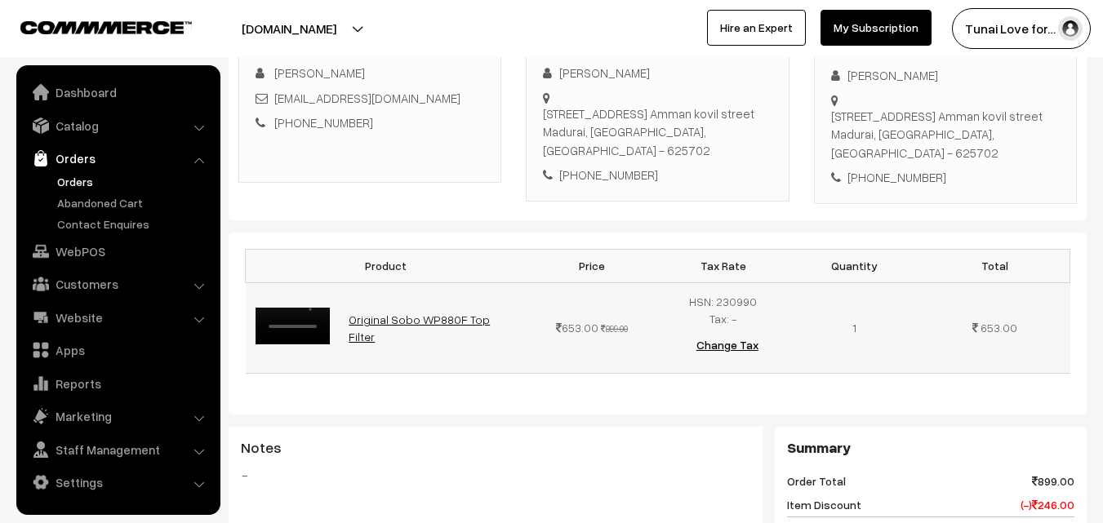
click at [377, 344] on link "Original Sobo WP880F Top Filter" at bounding box center [419, 328] width 141 height 31
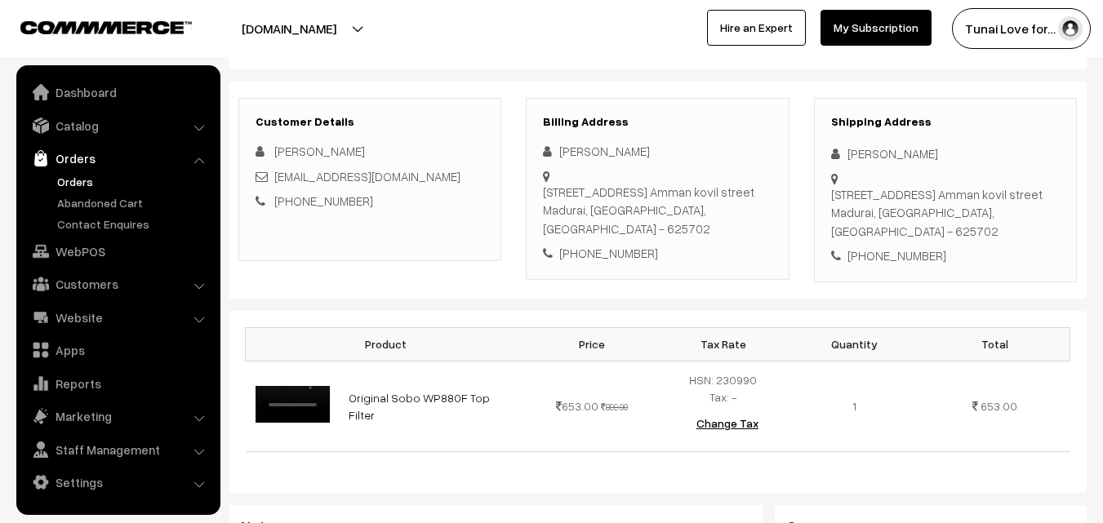
scroll to position [179, 0]
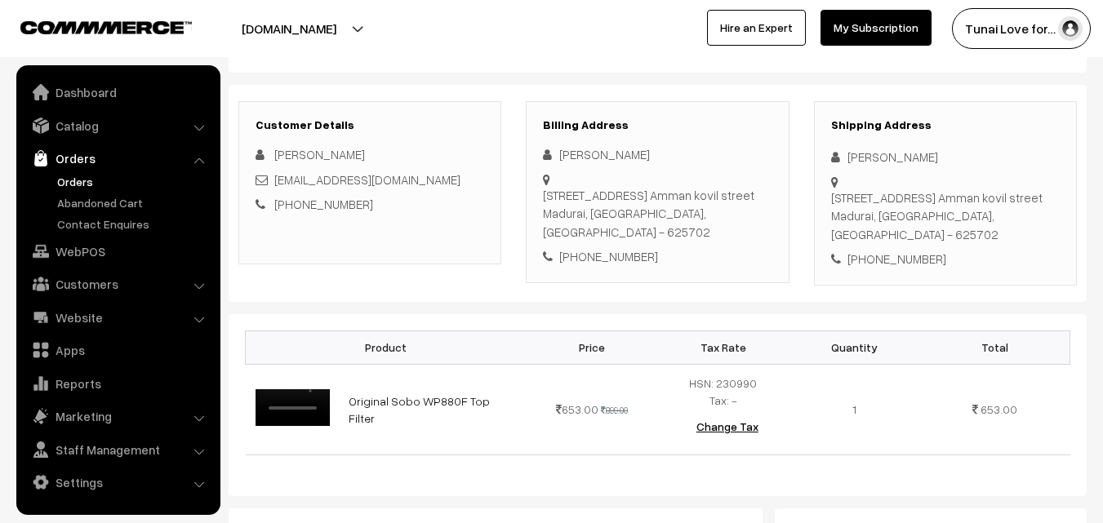
click at [82, 178] on link "Orders" at bounding box center [134, 181] width 162 height 17
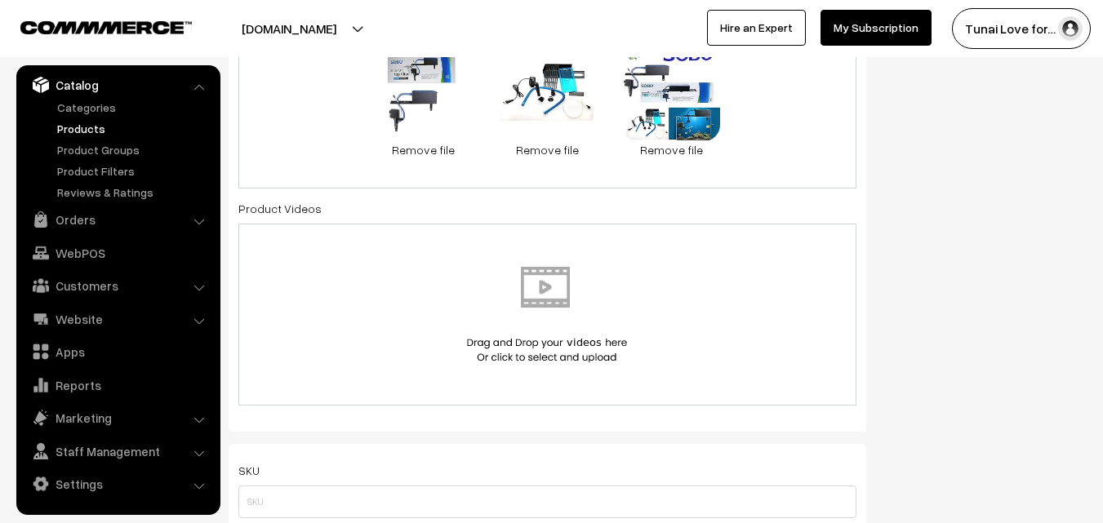
scroll to position [980, 0]
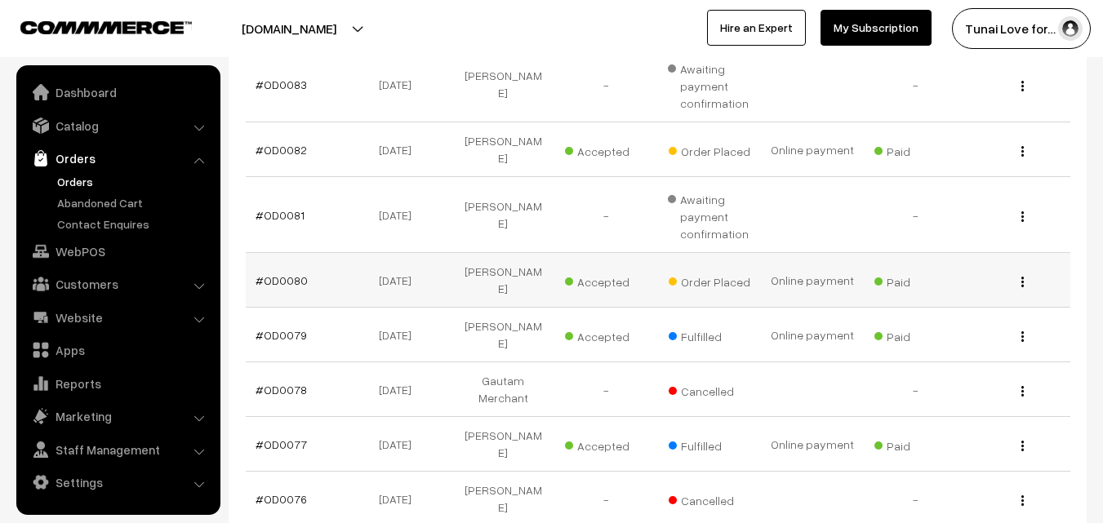
scroll to position [408, 0]
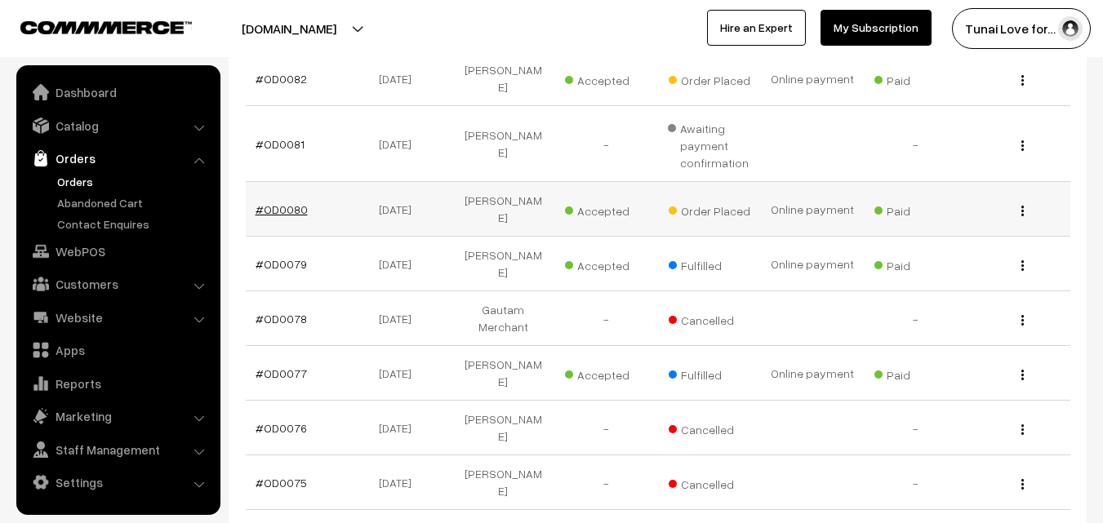
click at [292, 203] on link "#OD0080" at bounding box center [282, 210] width 52 height 14
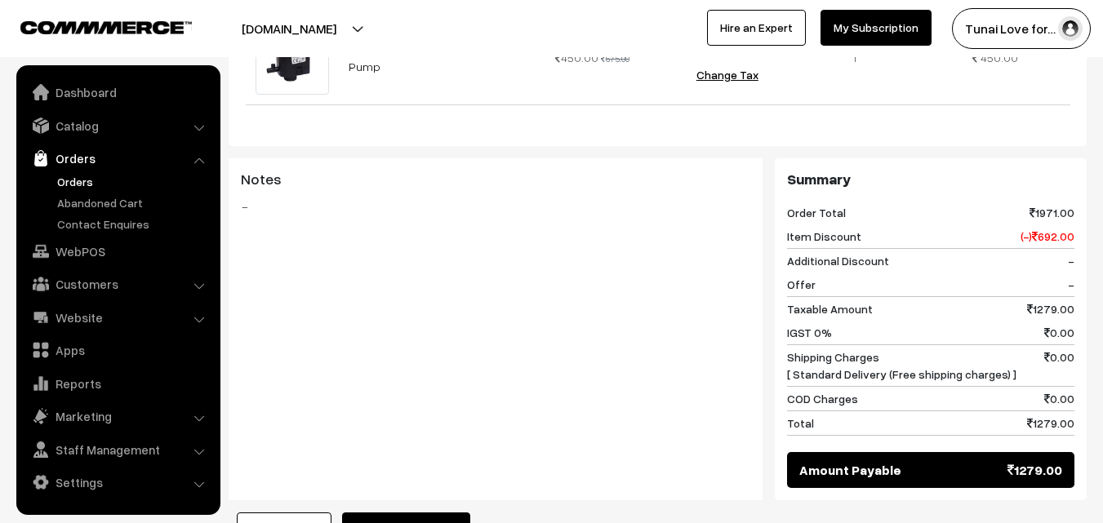
scroll to position [1000, 0]
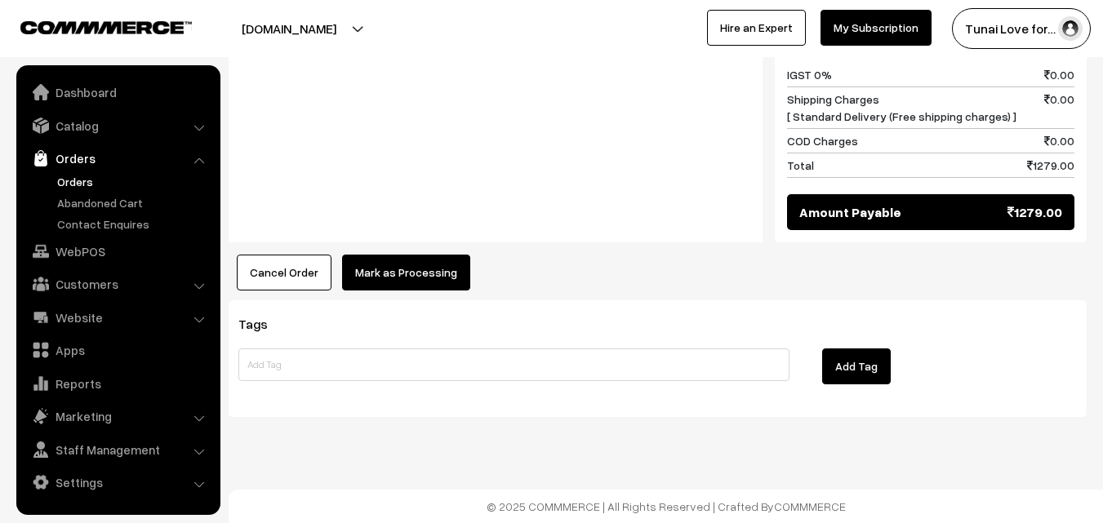
click at [436, 280] on button "Mark as Processing" at bounding box center [406, 273] width 128 height 36
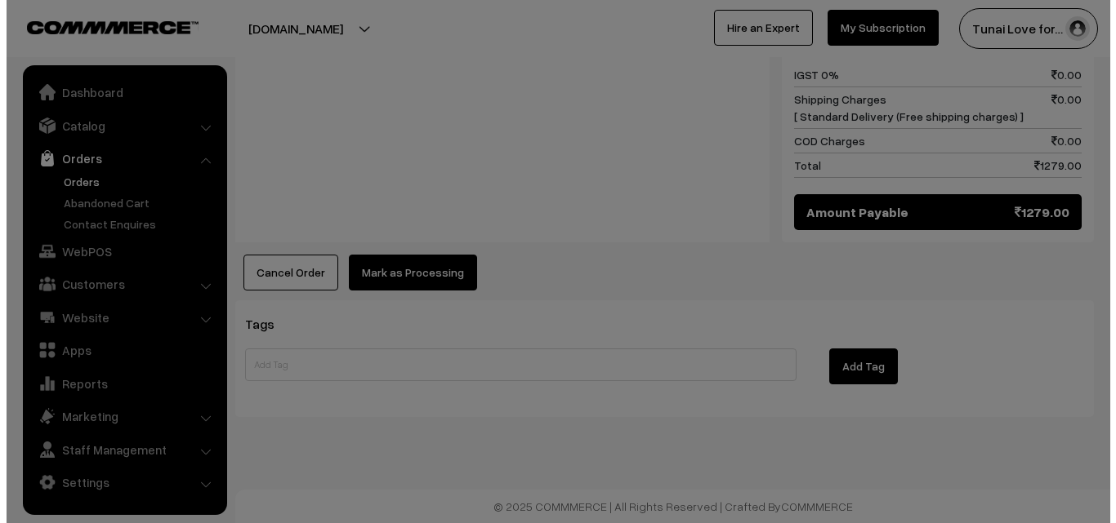
scroll to position [1004, 0]
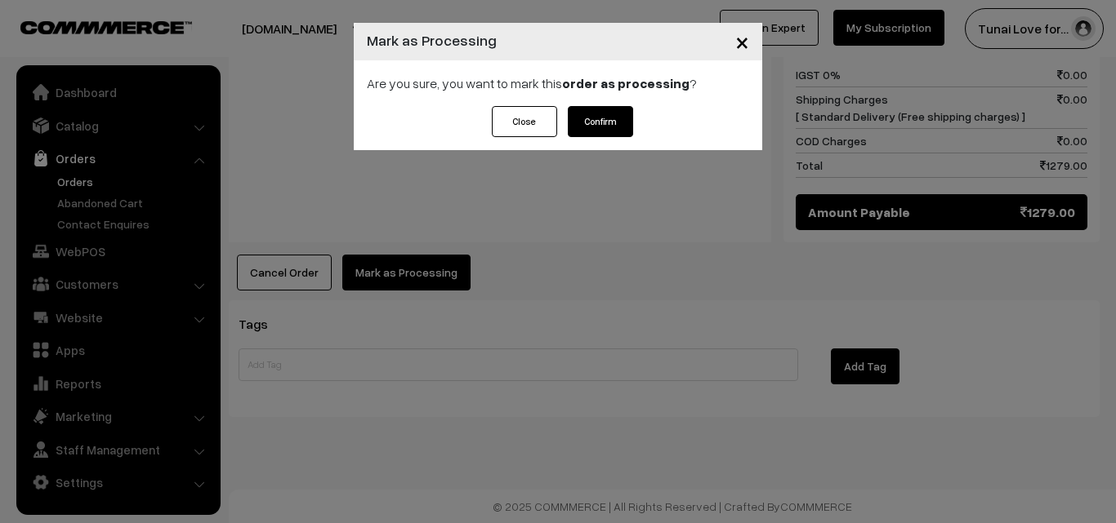
click at [598, 126] on button "Confirm" at bounding box center [600, 121] width 65 height 31
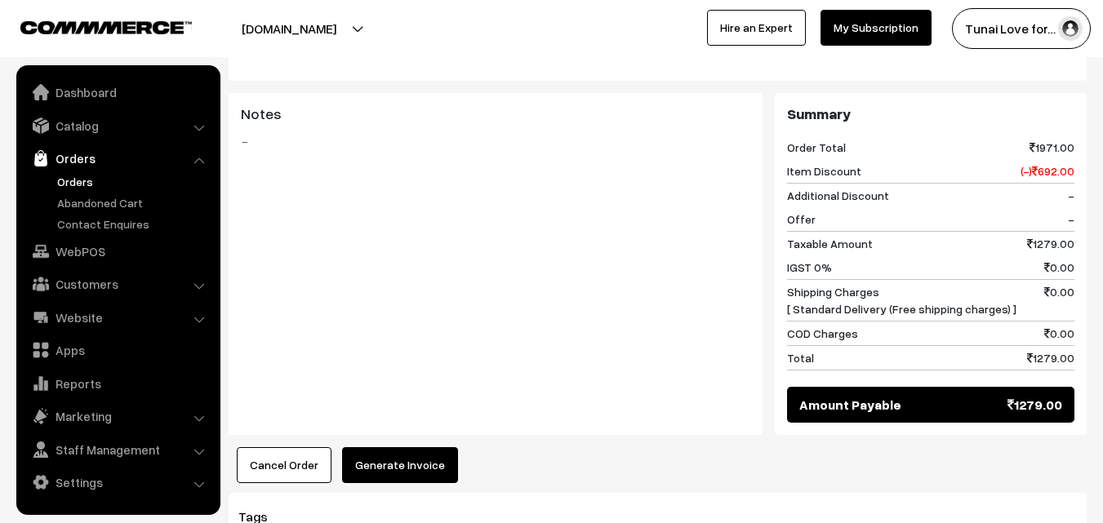
scroll to position [898, 0]
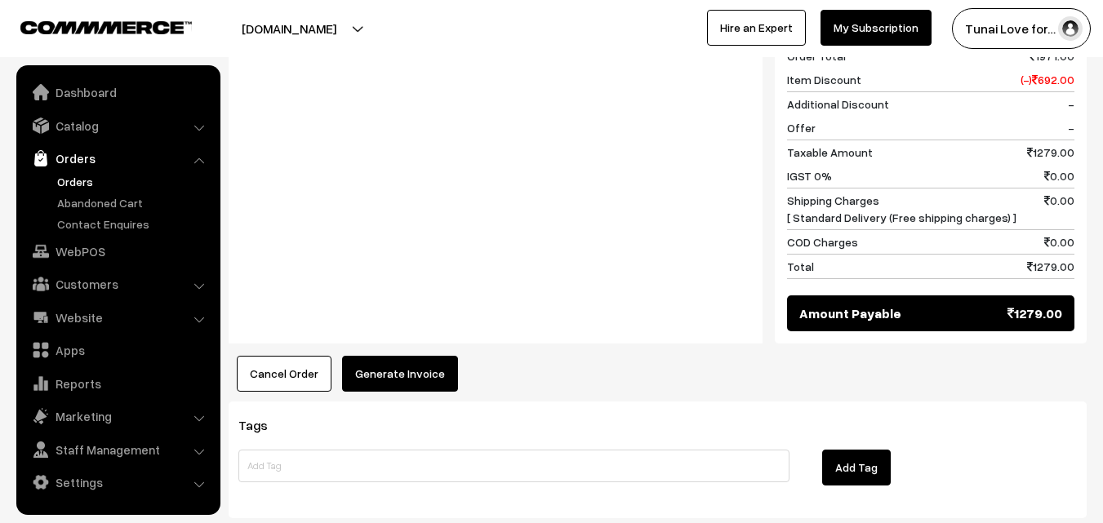
click at [408, 379] on button "Generate Invoice" at bounding box center [400, 374] width 116 height 36
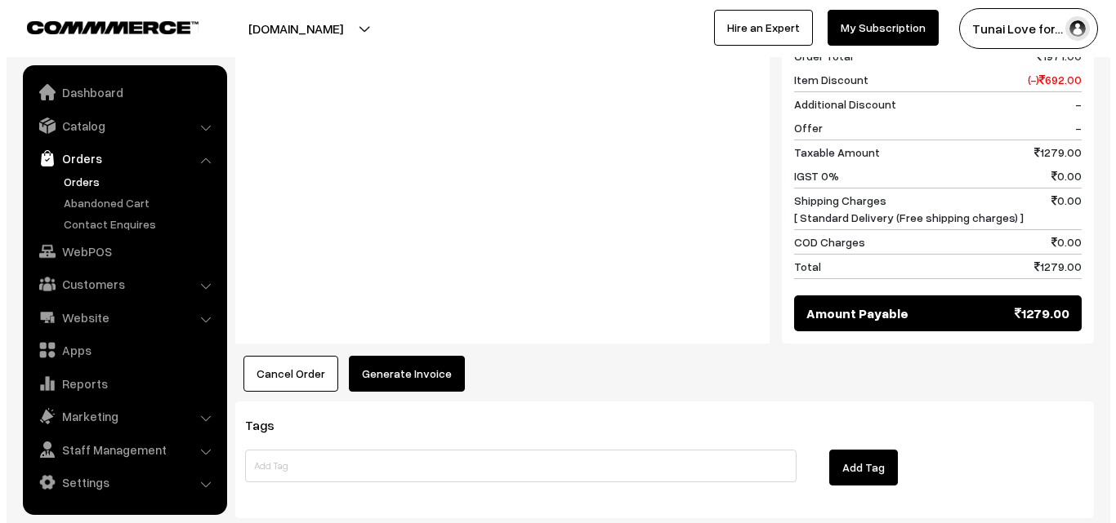
scroll to position [902, 0]
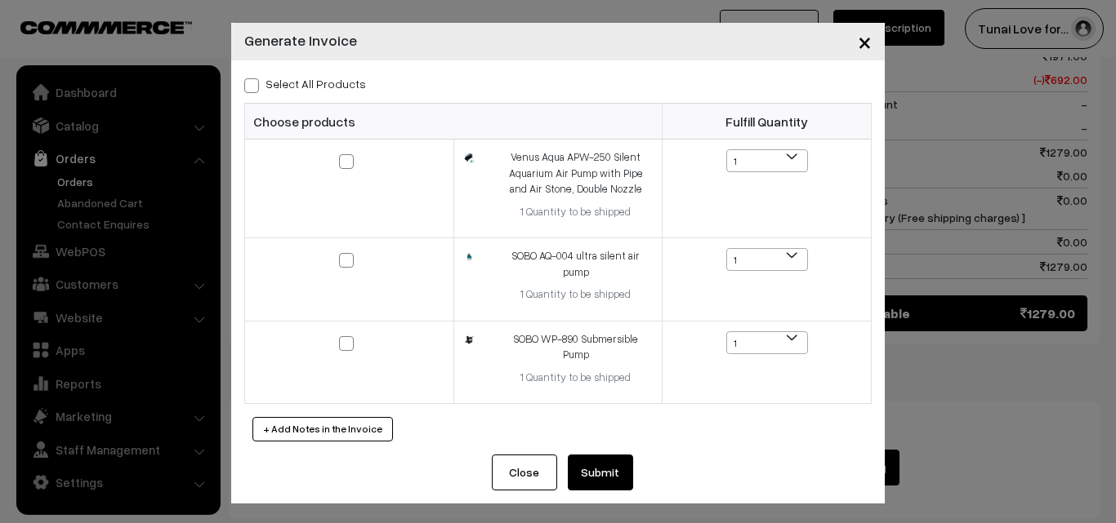
click at [248, 82] on span at bounding box center [251, 85] width 15 height 15
click at [248, 82] on input "Select All Products" at bounding box center [249, 83] width 11 height 11
checkbox input "true"
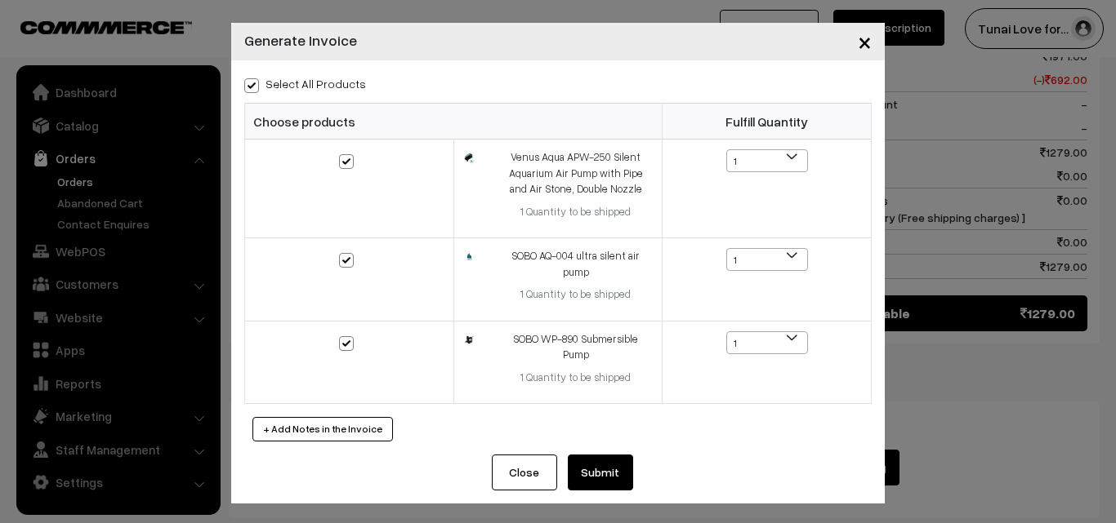
checkbox input "true"
click at [607, 455] on button "Submit" at bounding box center [600, 473] width 65 height 36
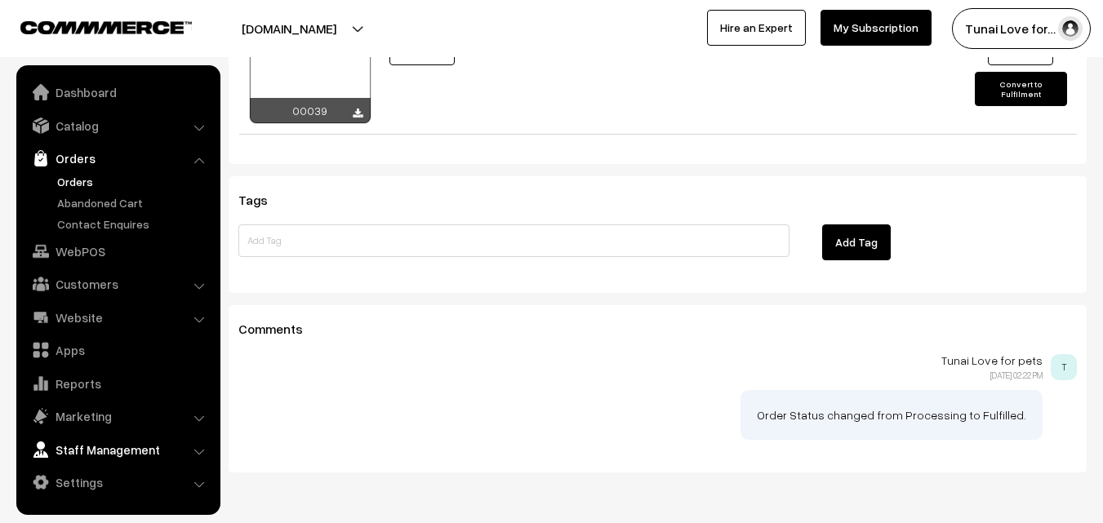
scroll to position [1388, 0]
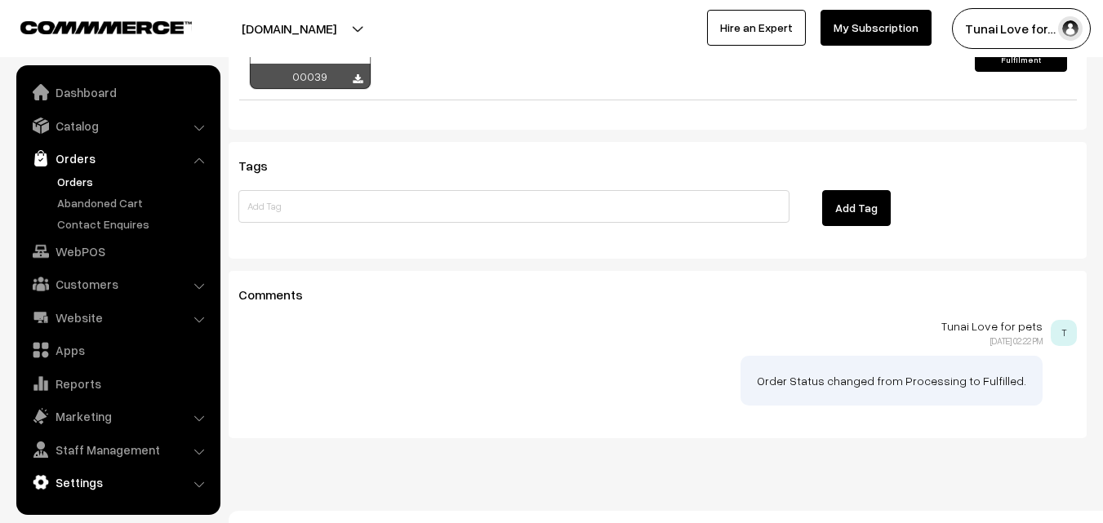
click at [91, 486] on link "Settings" at bounding box center [117, 482] width 194 height 29
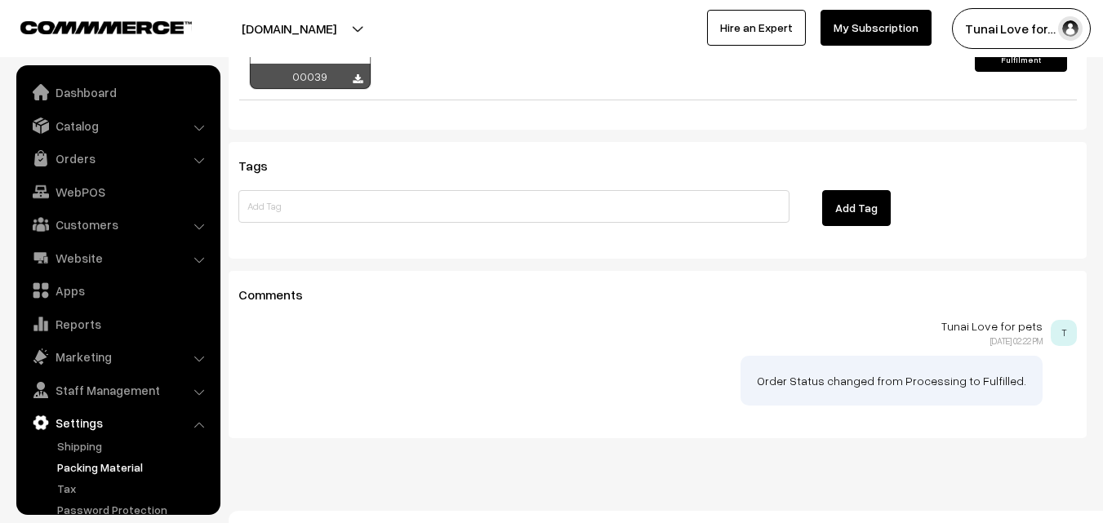
click at [95, 462] on link "Packing Material" at bounding box center [134, 467] width 162 height 17
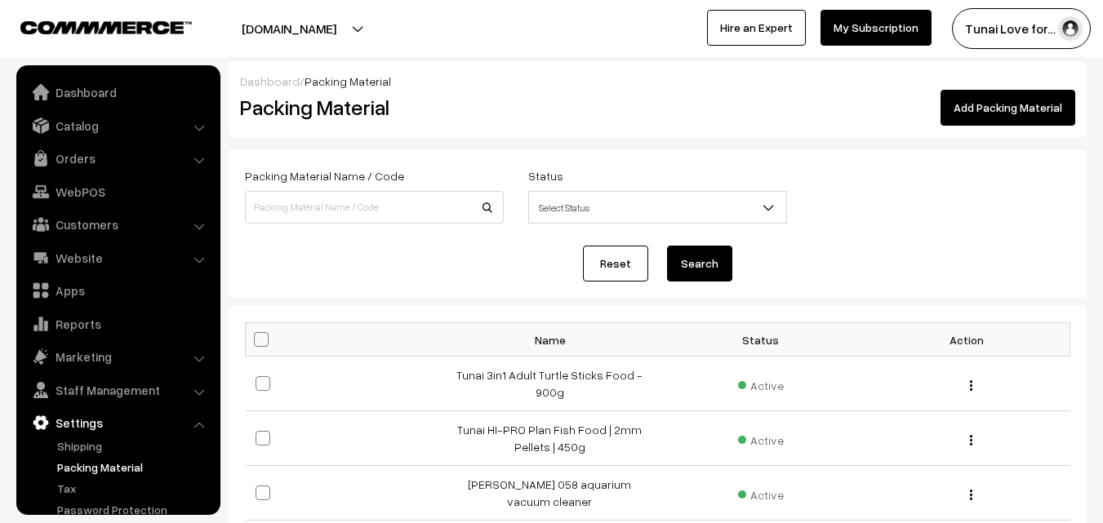
scroll to position [62, 0]
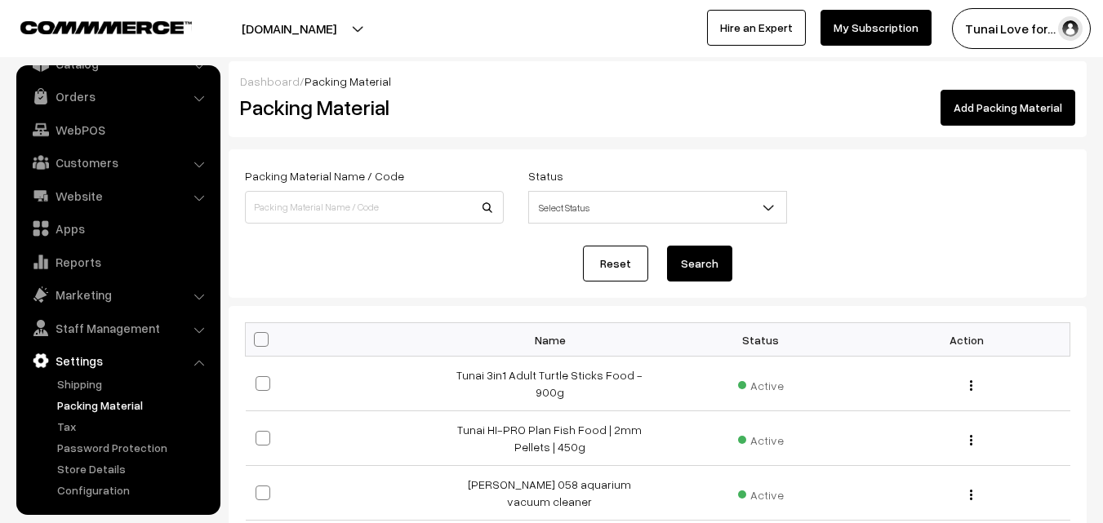
click at [994, 99] on link "Add Packing Material" at bounding box center [1008, 108] width 135 height 36
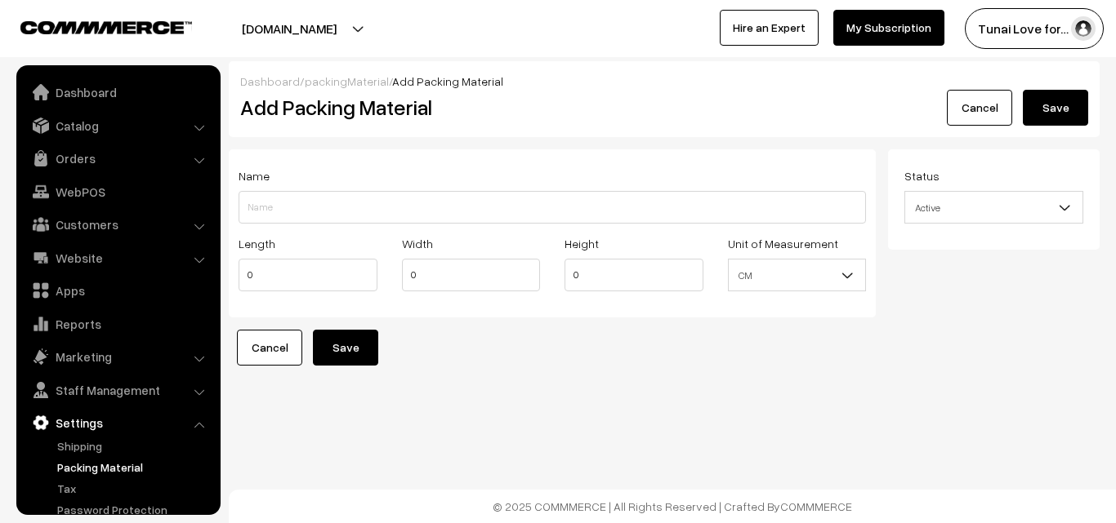
scroll to position [62, 0]
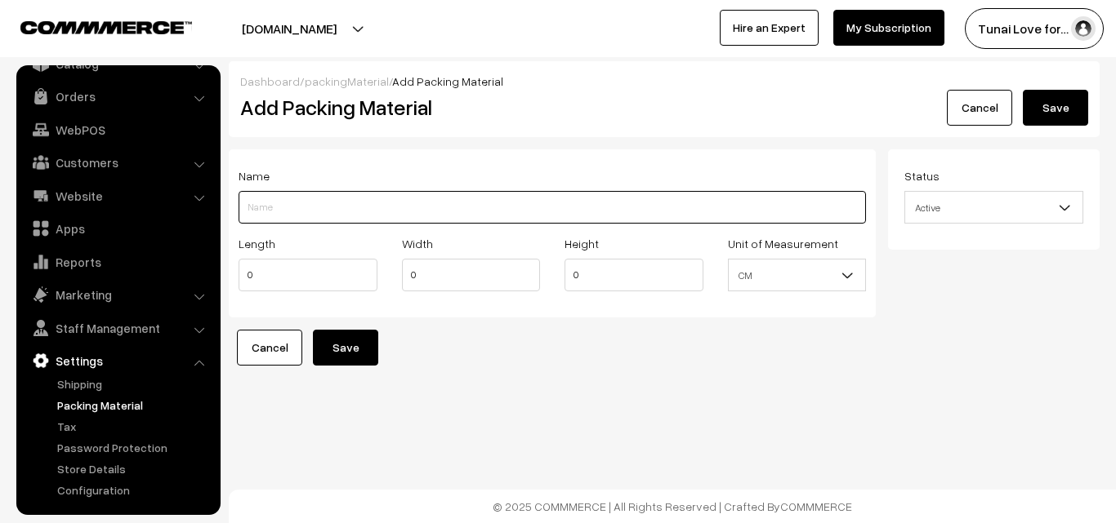
click at [301, 212] on input "Length" at bounding box center [551, 207] width 627 height 33
paste input "SOBO AQ-004"
type input "COMBO SOBO AQ-004 and WP-890"
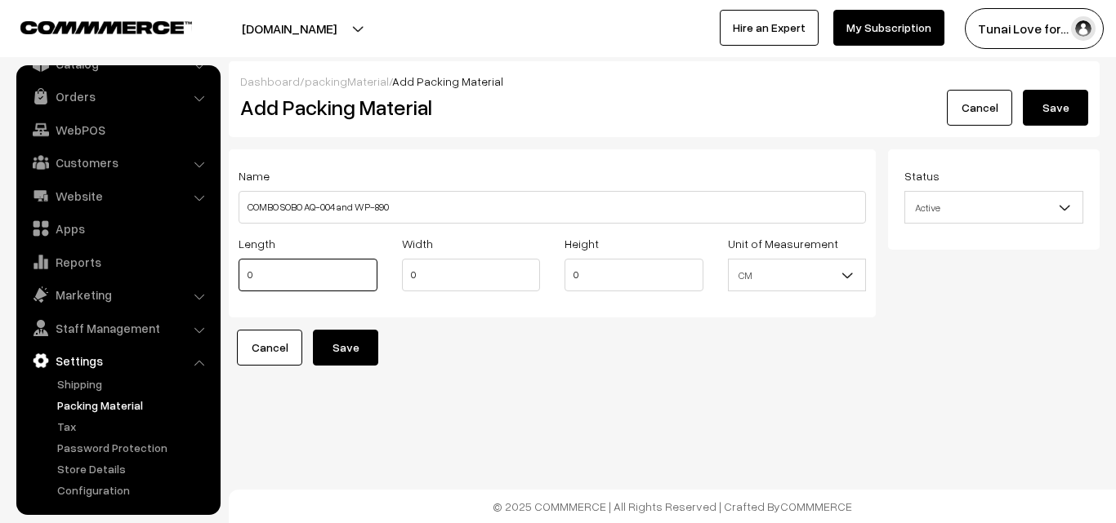
click at [268, 271] on input "0" at bounding box center [307, 275] width 139 height 33
drag, startPoint x: 589, startPoint y: 279, endPoint x: 560, endPoint y: 279, distance: 28.6
click at [560, 279] on div "Height 0" at bounding box center [633, 268] width 163 height 68
type input "13"
drag, startPoint x: 430, startPoint y: 274, endPoint x: 405, endPoint y: 274, distance: 24.5
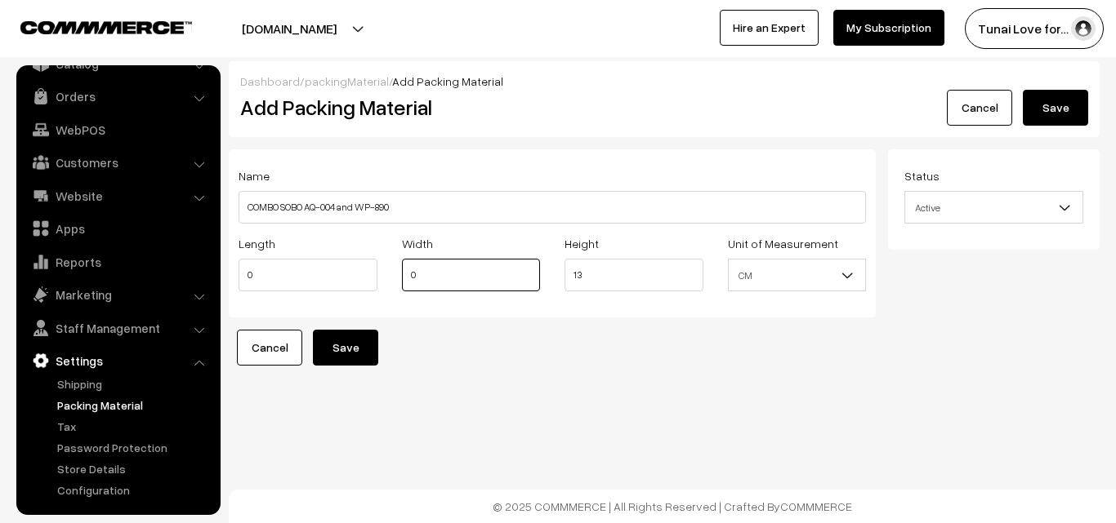
click at [405, 274] on input "0" at bounding box center [471, 275] width 139 height 33
type input "13"
drag, startPoint x: 261, startPoint y: 275, endPoint x: 233, endPoint y: 267, distance: 28.9
click at [233, 267] on div "Length 0" at bounding box center [307, 268] width 163 height 68
type input "10"
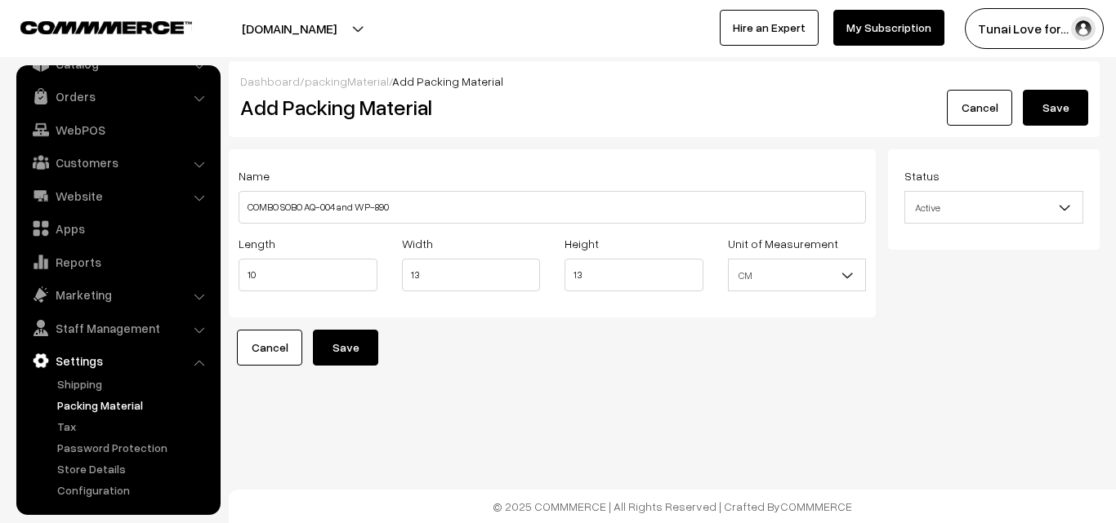
click at [363, 349] on button "Save" at bounding box center [345, 348] width 65 height 36
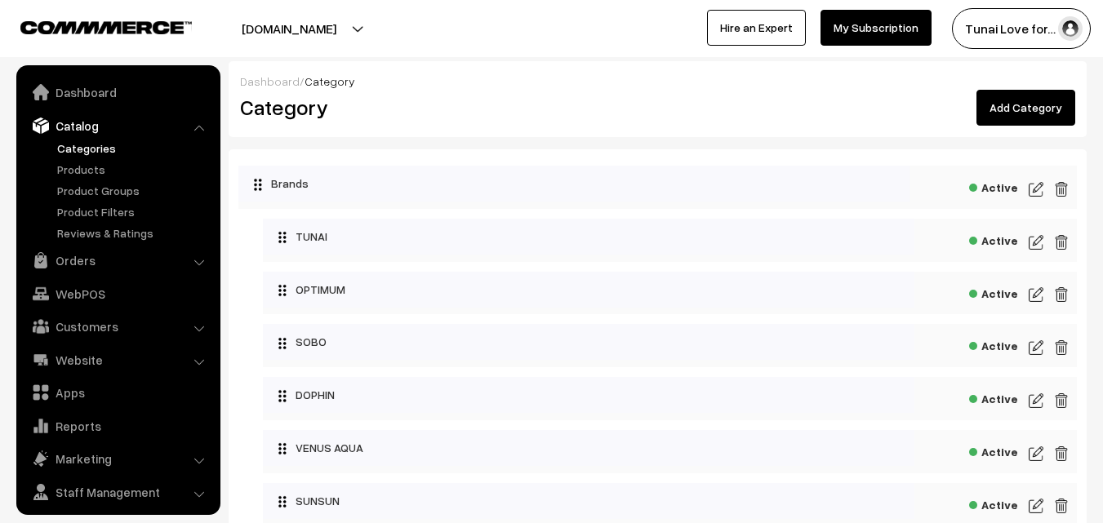
scroll to position [41, 0]
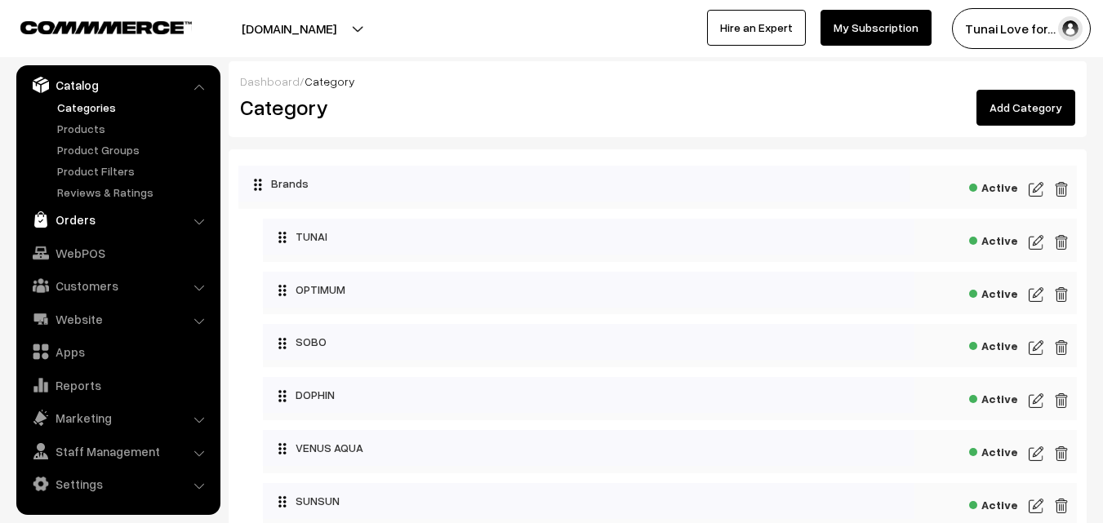
click at [95, 220] on link "Orders" at bounding box center [117, 219] width 194 height 29
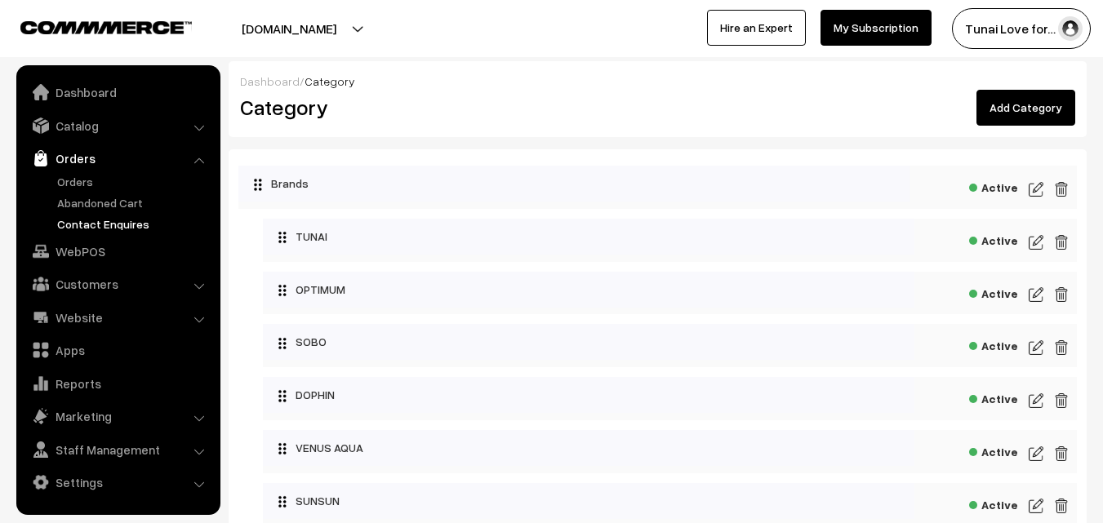
scroll to position [0, 0]
click at [65, 185] on link "Orders" at bounding box center [134, 181] width 162 height 17
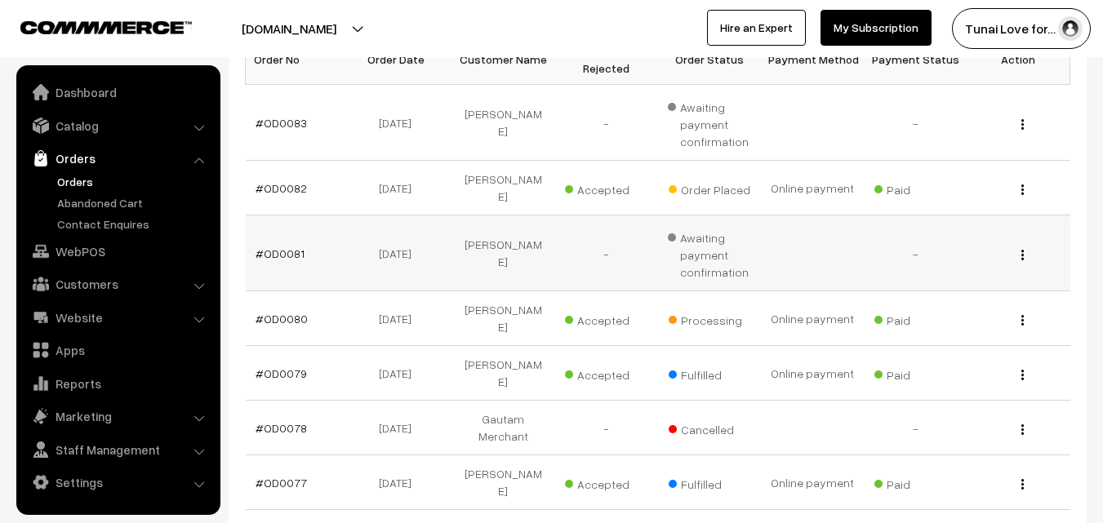
scroll to position [327, 0]
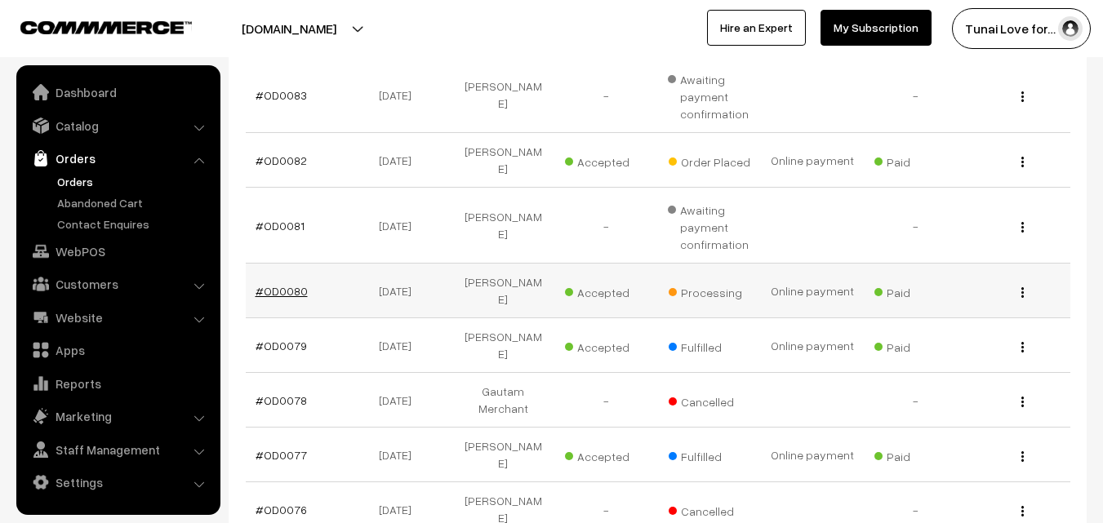
click at [283, 284] on link "#OD0080" at bounding box center [282, 291] width 52 height 14
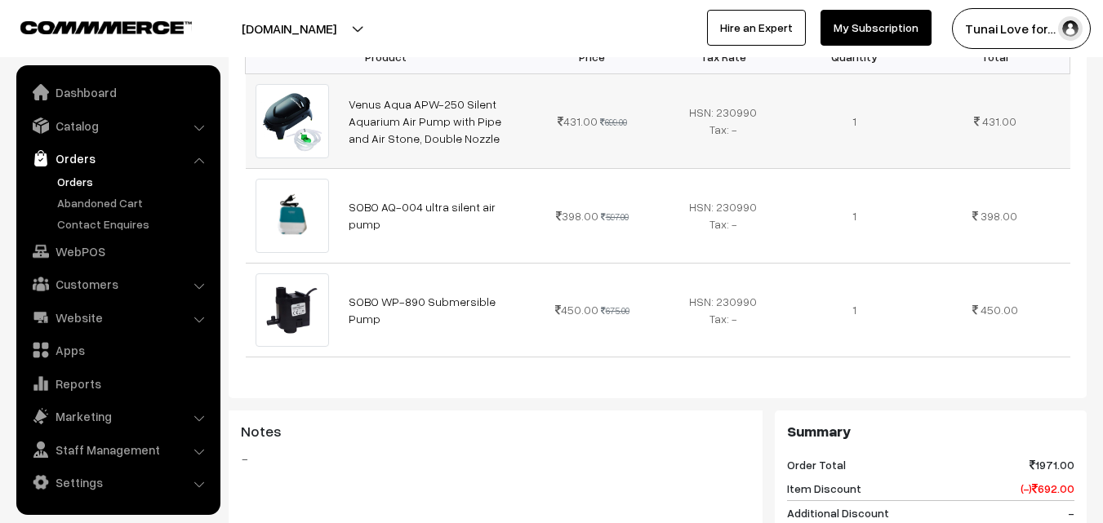
scroll to position [490, 0]
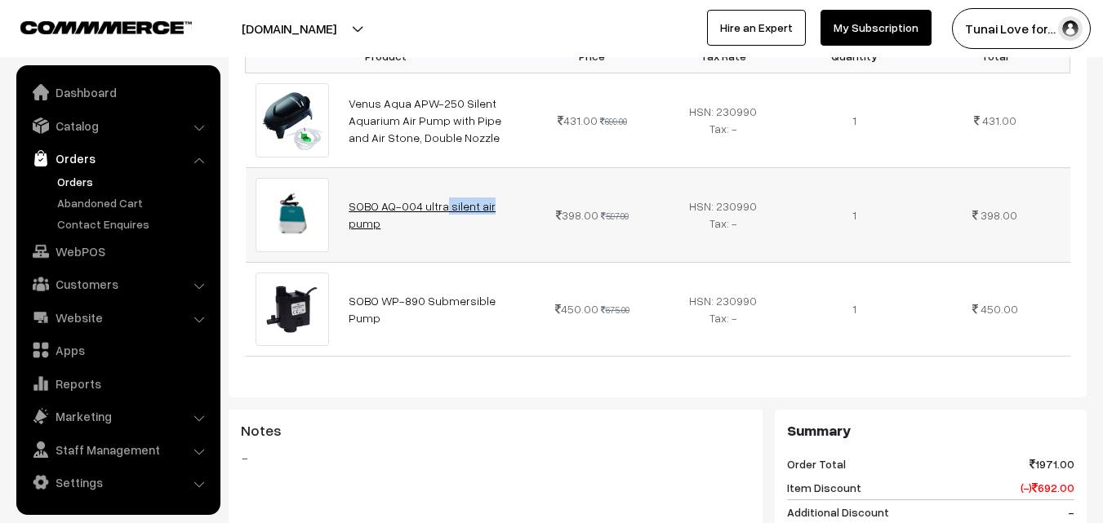
drag, startPoint x: 345, startPoint y: 220, endPoint x: 416, endPoint y: 216, distance: 71.2
click at [416, 216] on td "SOBO AQ-004 ultra silent air pump" at bounding box center [433, 214] width 188 height 95
copy link "SOBO AQ-004"
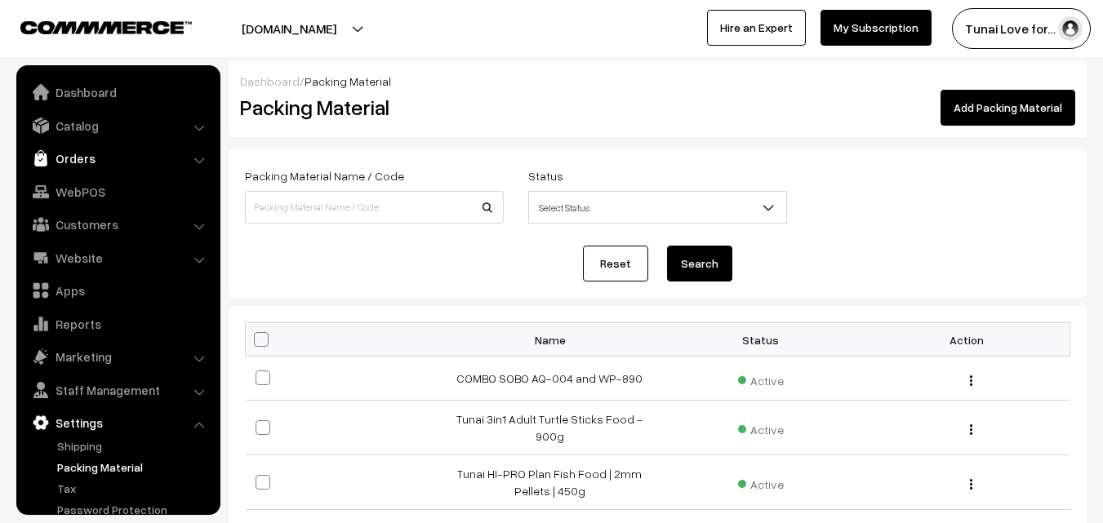
click at [74, 161] on link "Orders" at bounding box center [117, 158] width 194 height 29
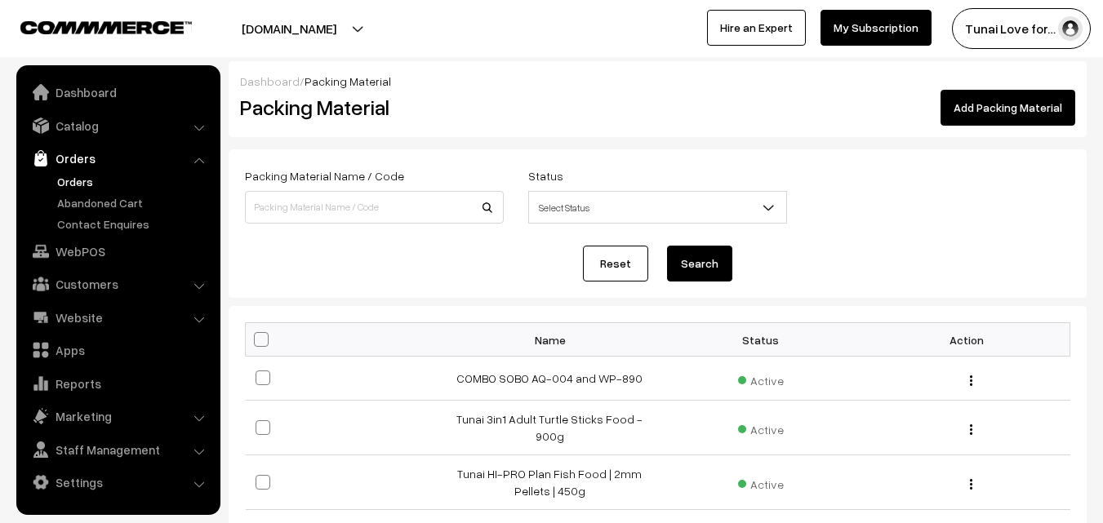
click at [85, 180] on link "Orders" at bounding box center [134, 181] width 162 height 17
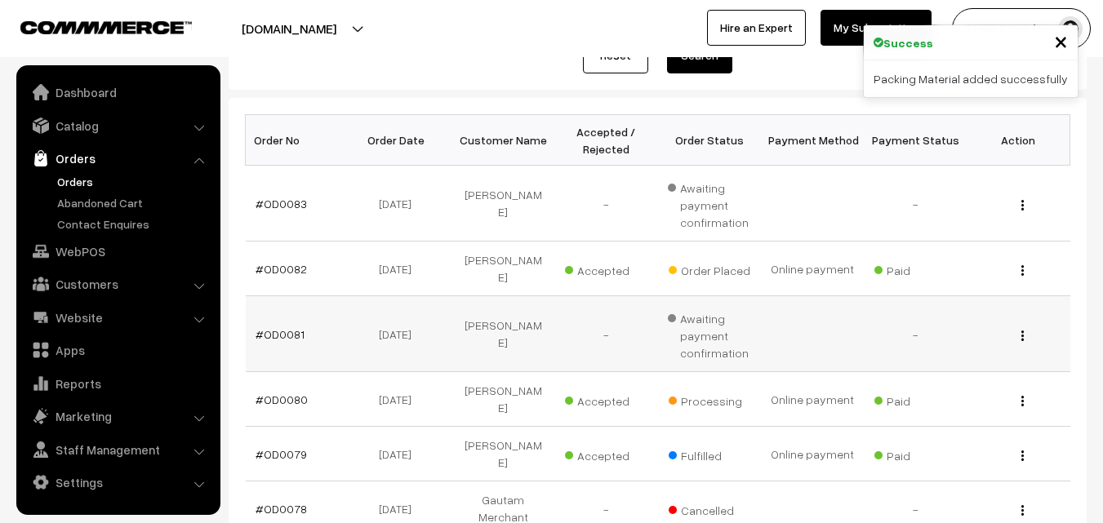
scroll to position [327, 0]
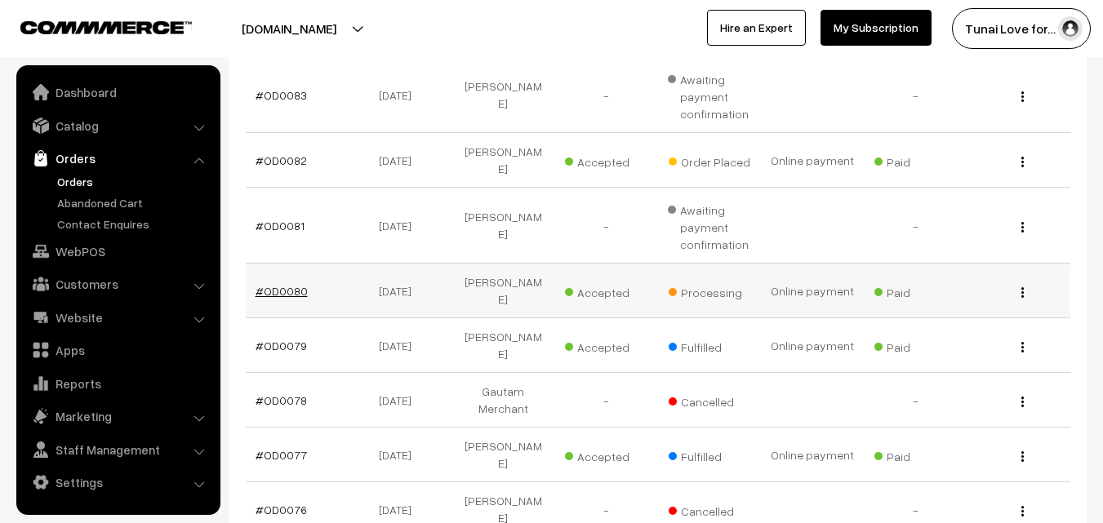
click at [283, 284] on link "#OD0080" at bounding box center [282, 291] width 52 height 14
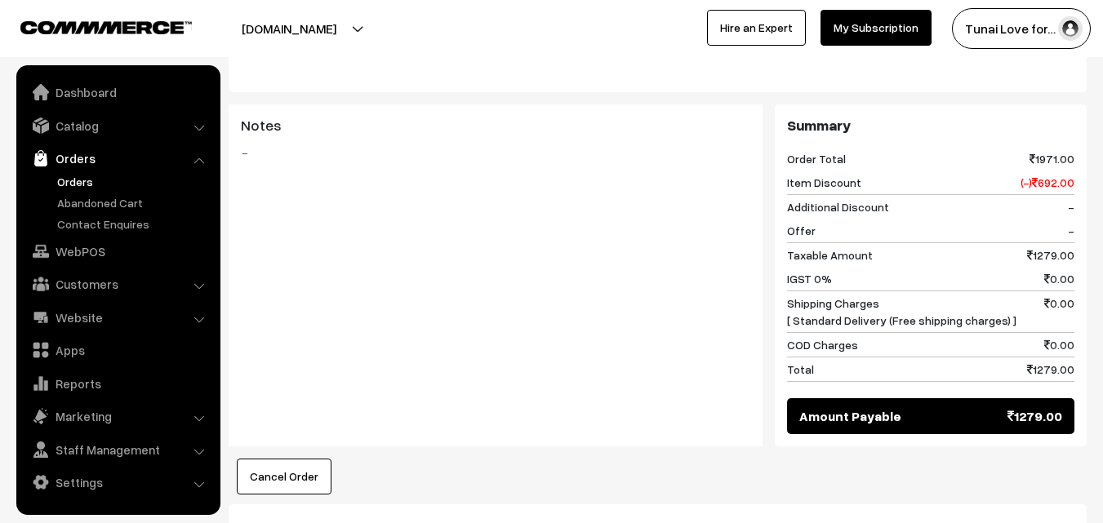
scroll to position [1062, 0]
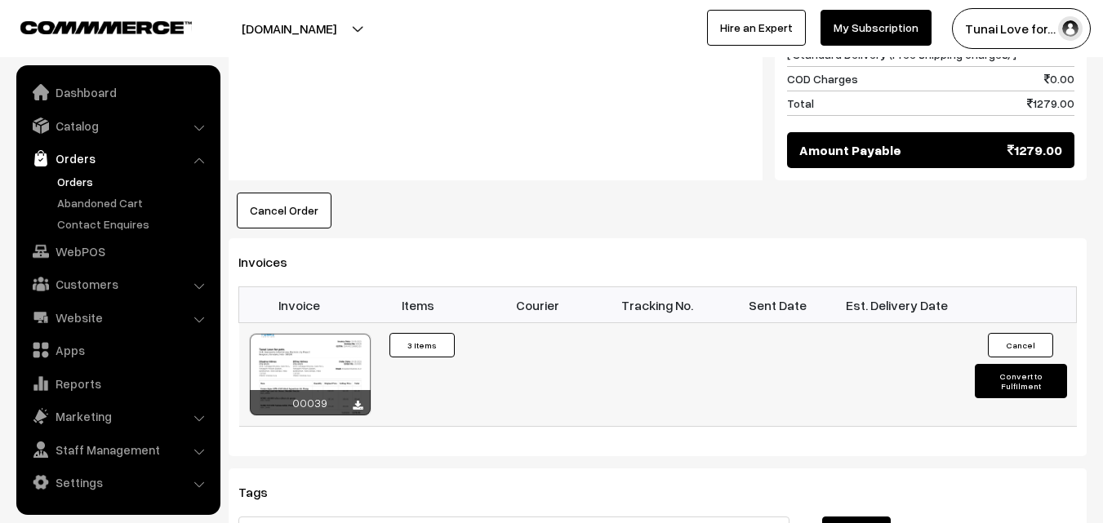
click at [1031, 380] on button "Convert to Fulfilment" at bounding box center [1021, 381] width 92 height 34
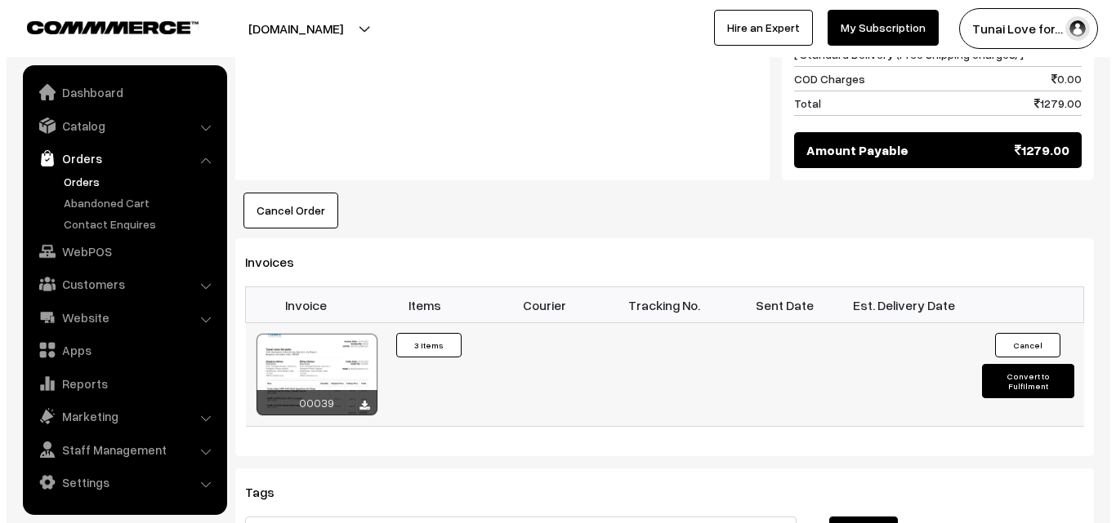
scroll to position [1066, 0]
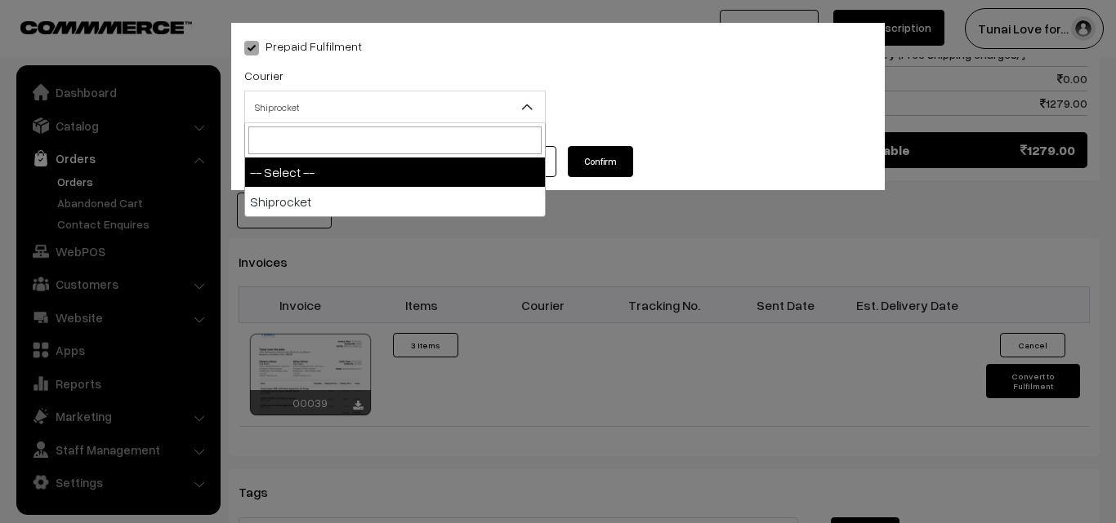
click at [527, 113] on b at bounding box center [527, 107] width 16 height 16
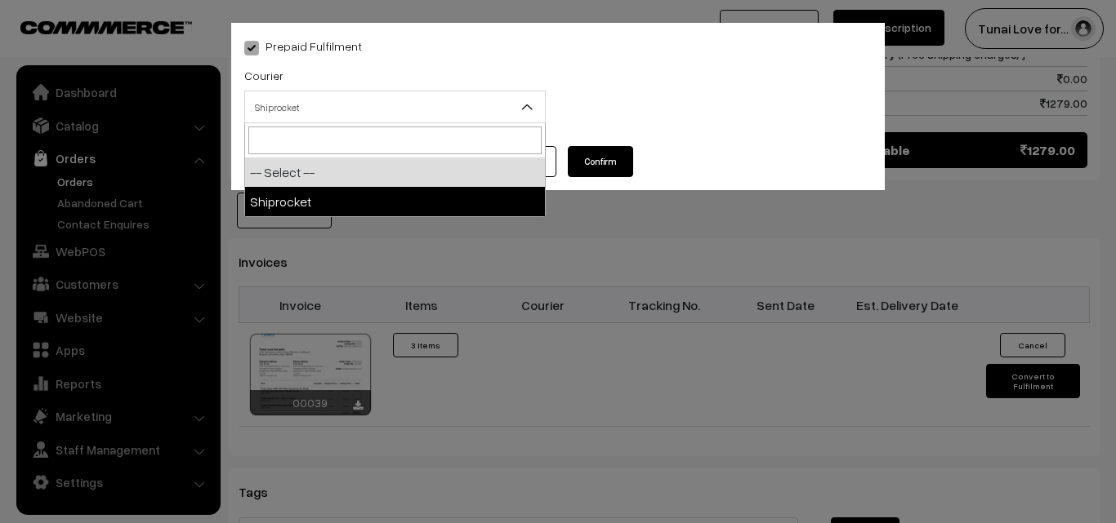
select select "1"
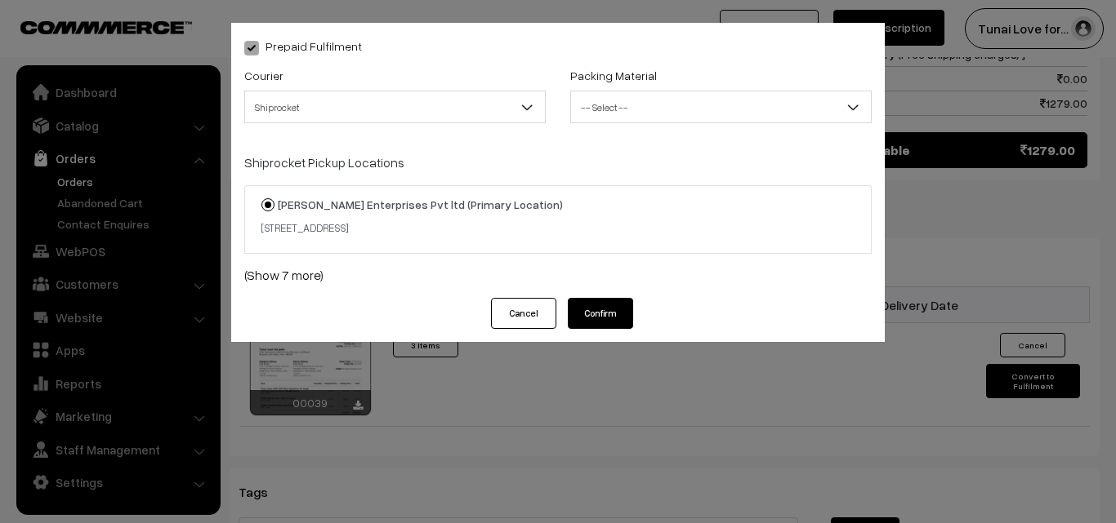
click at [639, 106] on span "-- Select --" at bounding box center [721, 107] width 300 height 29
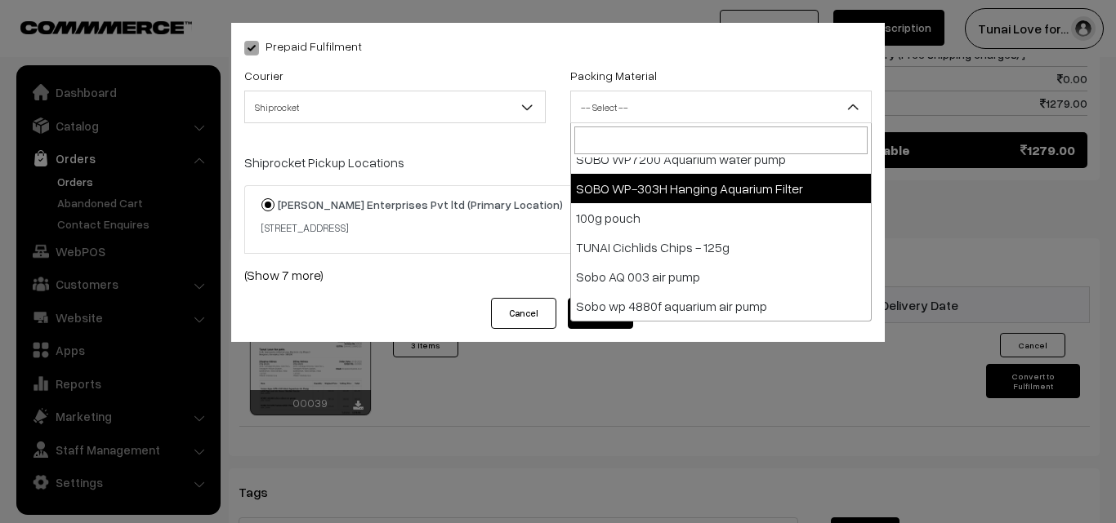
scroll to position [728, 0]
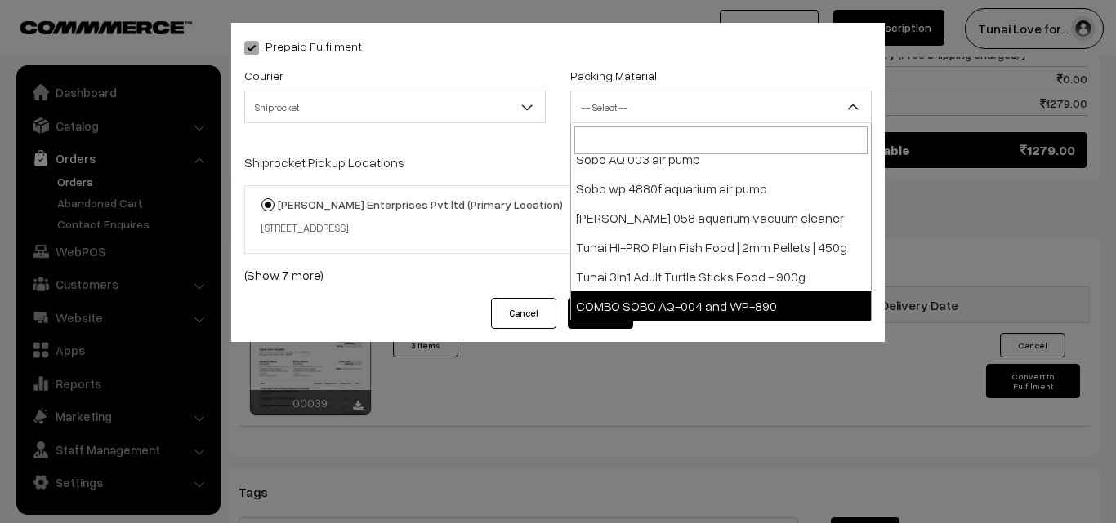
select select "27"
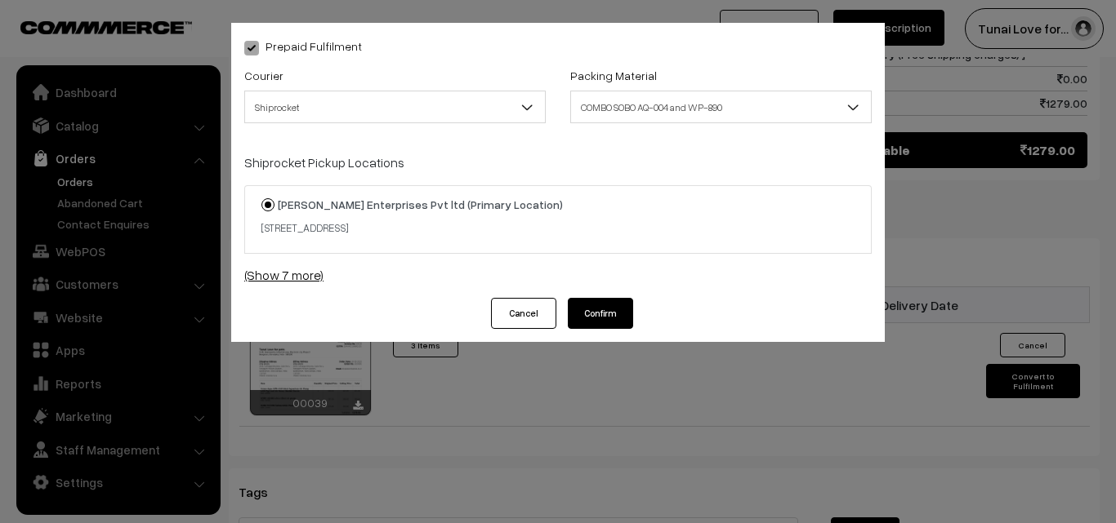
click at [314, 274] on link "(Show 7 more)" at bounding box center [557, 275] width 627 height 20
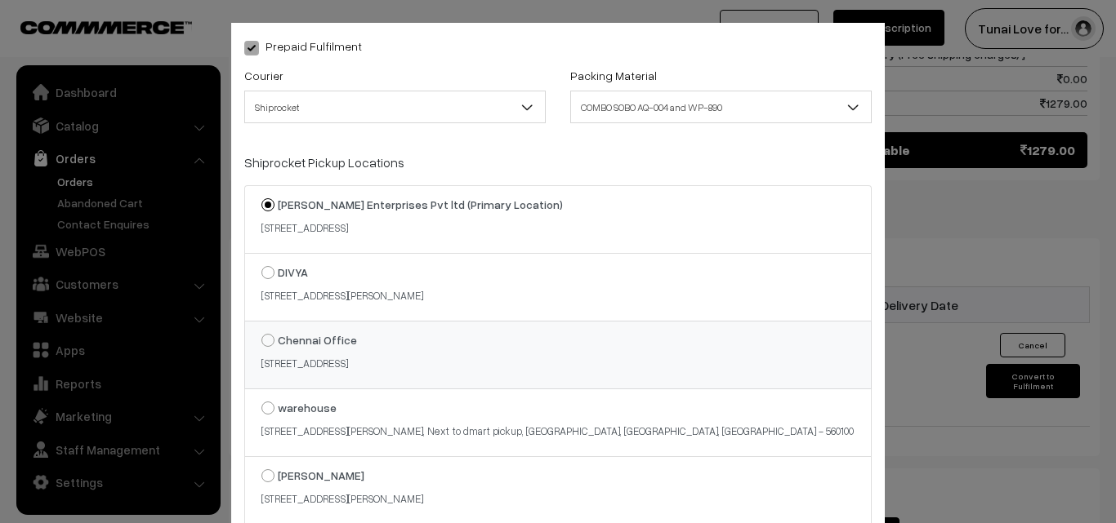
click at [336, 343] on strong "Chennai Office" at bounding box center [317, 340] width 79 height 14
click at [264, 334] on input "Chennai Office 8/119, 2nd Floor, Kavimani St, Mogappair West, Mogappair,, pazha…" at bounding box center [258, 328] width 11 height 11
radio input "true"
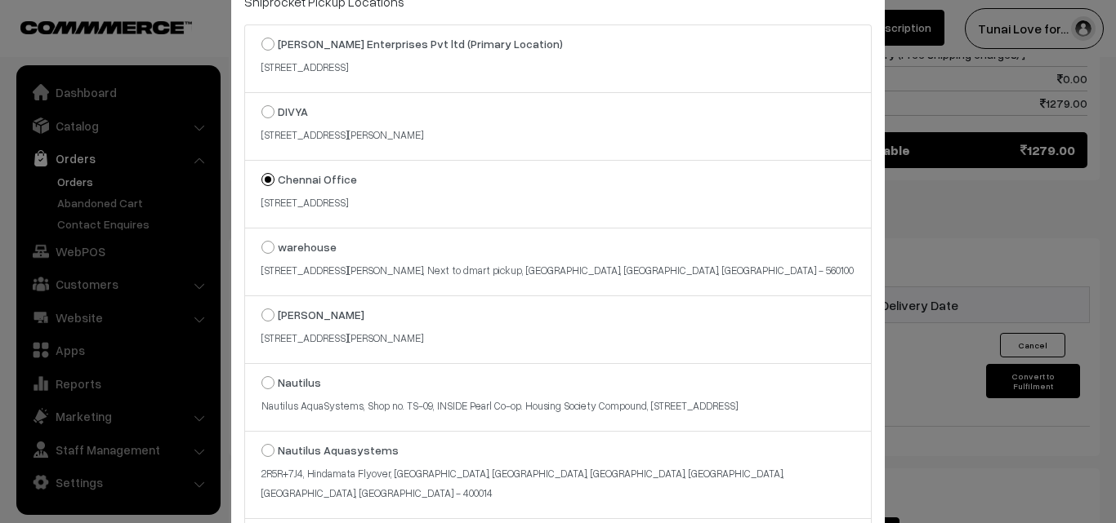
scroll to position [305, 0]
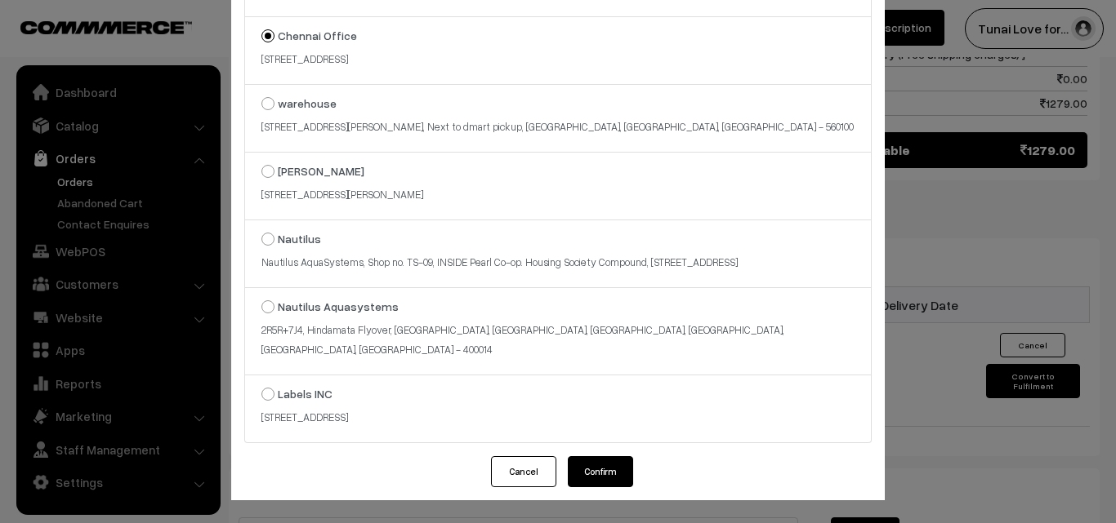
click at [609, 474] on button "Confirm" at bounding box center [600, 471] width 65 height 31
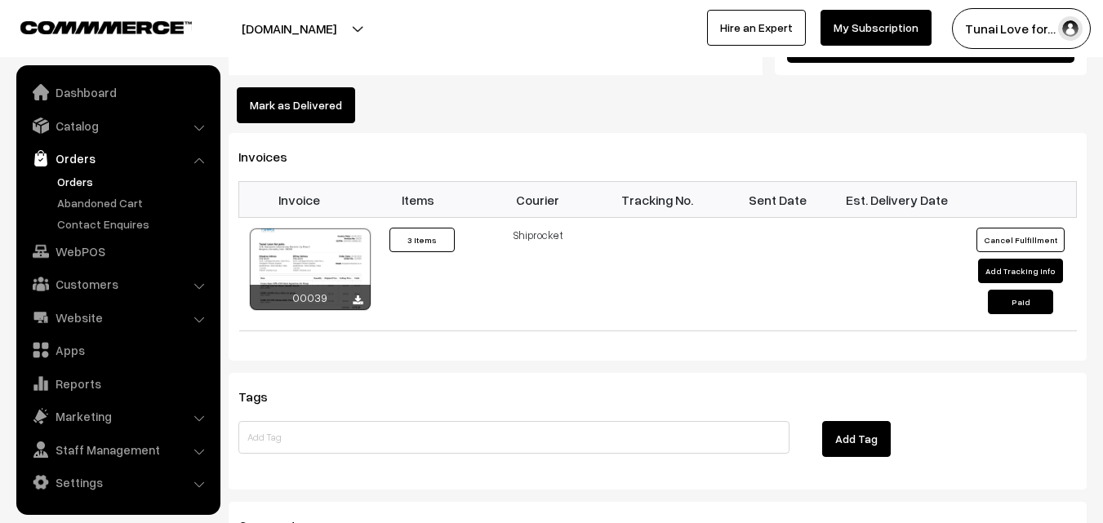
scroll to position [848, 0]
